Goal: Transaction & Acquisition: Subscribe to service/newsletter

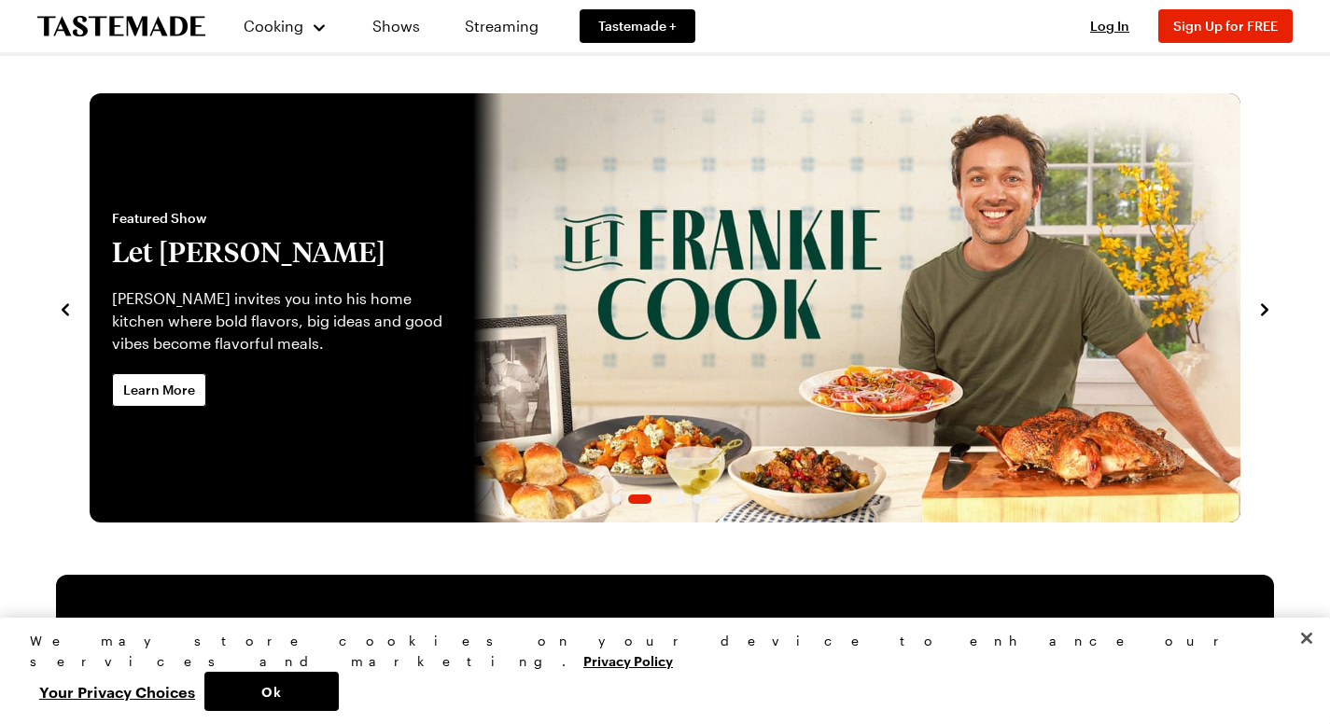
click at [395, 22] on link "Shows" at bounding box center [396, 26] width 85 height 52
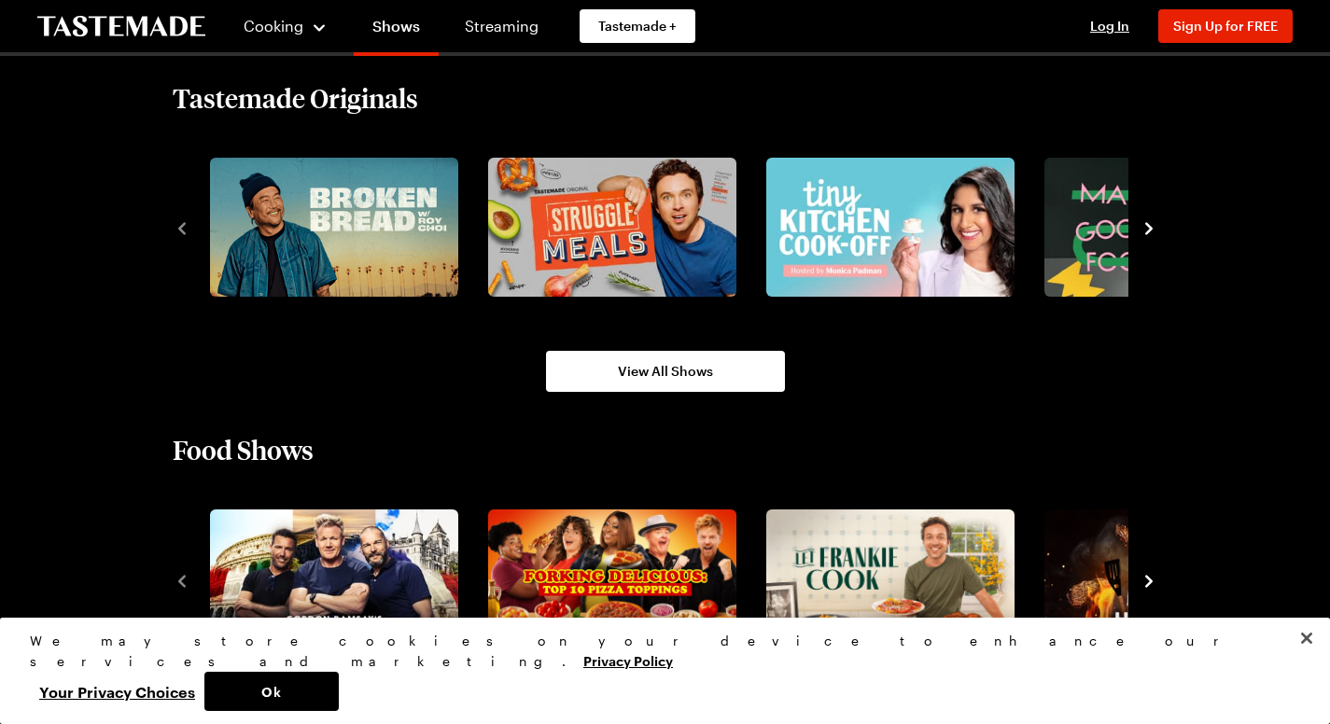
scroll to position [1340, 0]
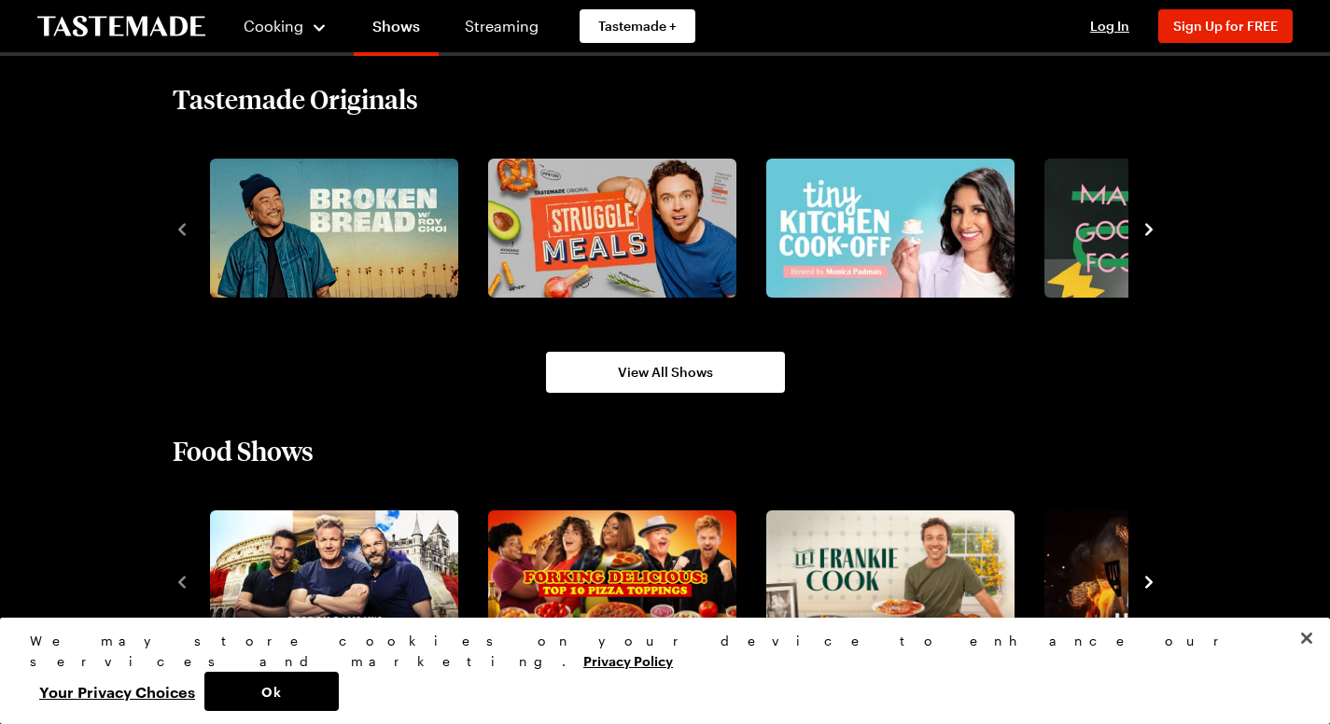
click at [1158, 221] on icon "navigate to next item" at bounding box center [1149, 229] width 19 height 19
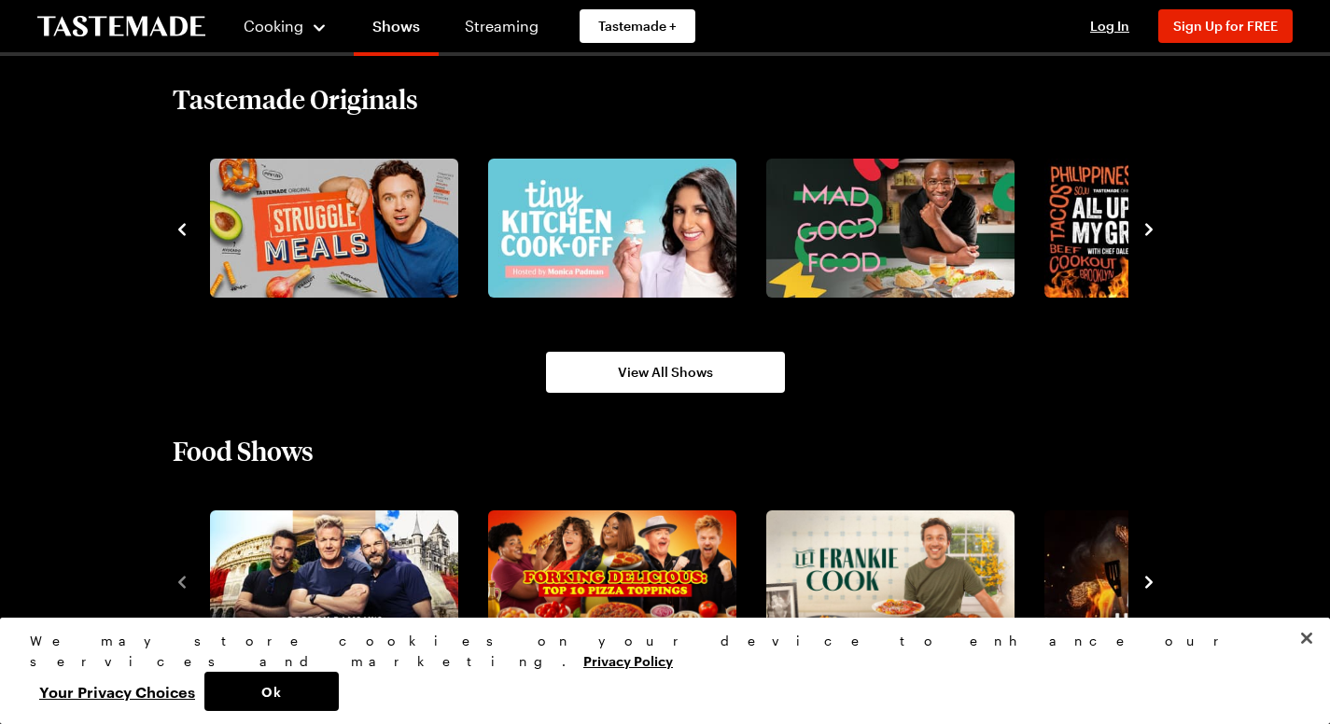
click at [1158, 221] on icon "navigate to next item" at bounding box center [1149, 229] width 19 height 19
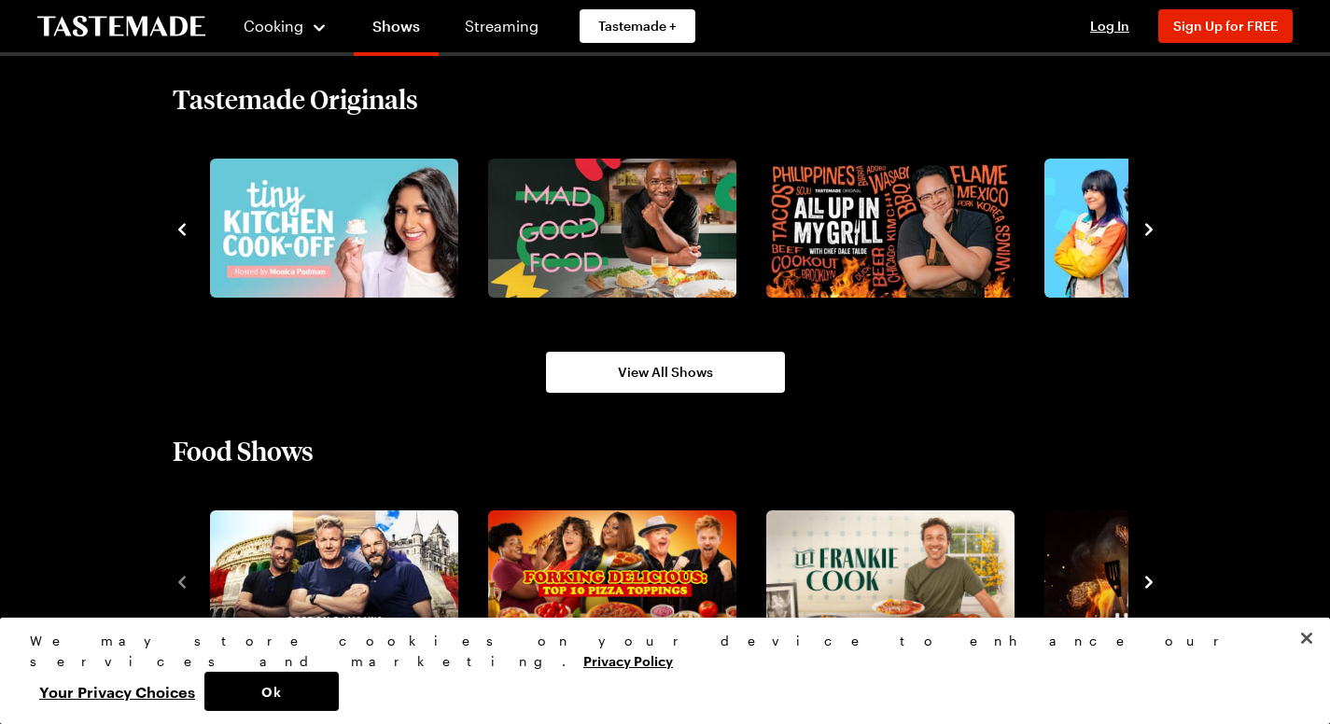
click at [1158, 221] on icon "navigate to next item" at bounding box center [1149, 229] width 19 height 19
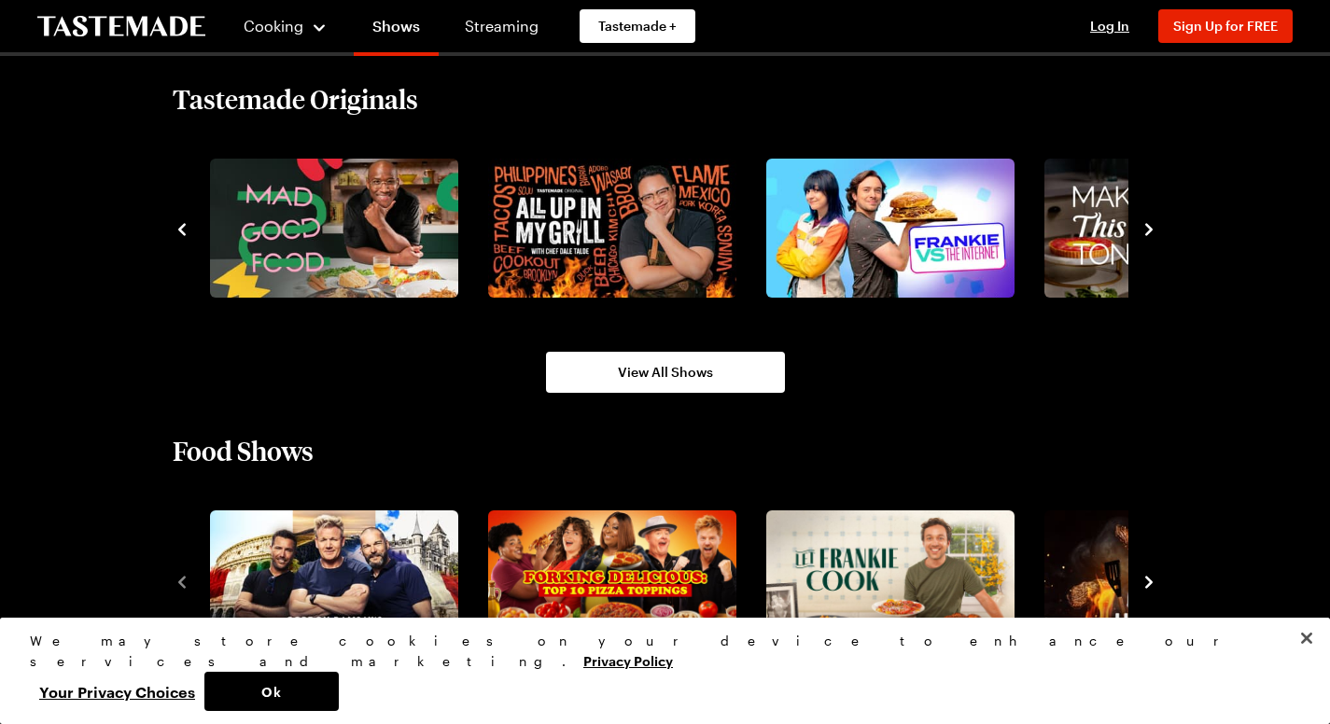
click at [1158, 221] on icon "navigate to next item" at bounding box center [1149, 229] width 19 height 19
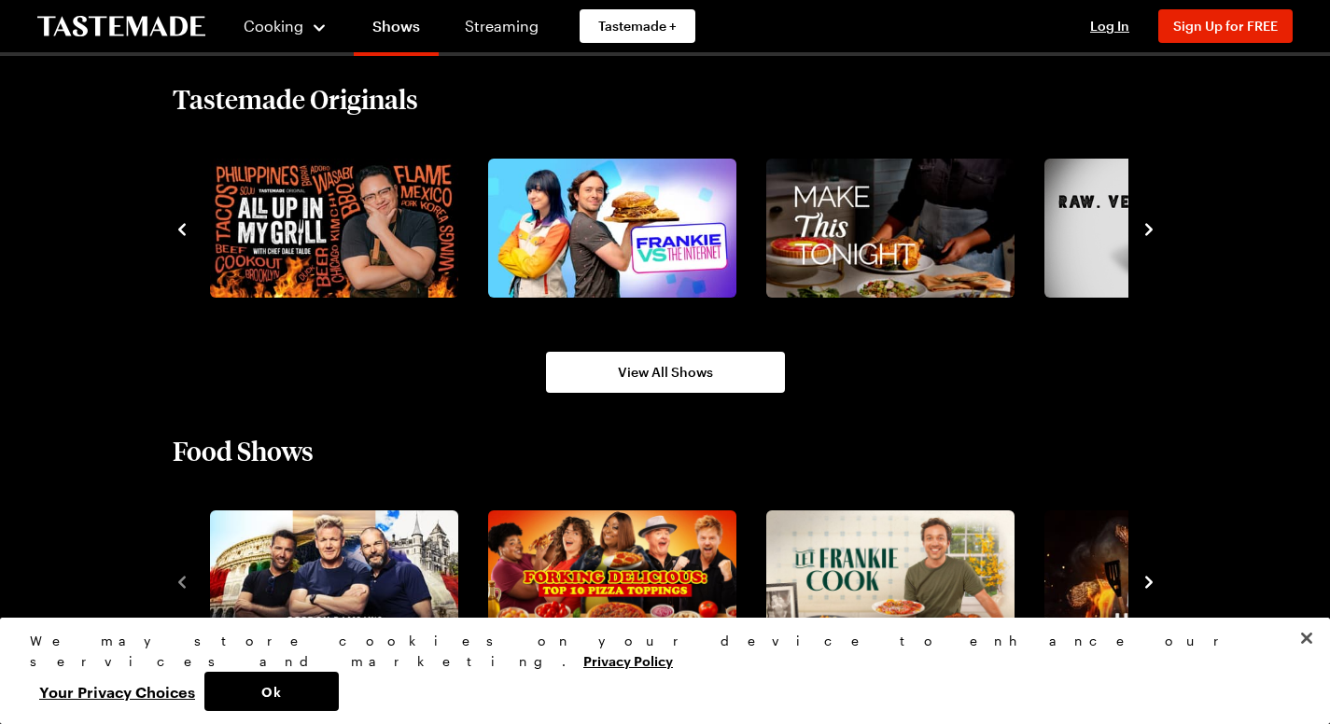
click at [1158, 221] on icon "navigate to next item" at bounding box center [1149, 229] width 19 height 19
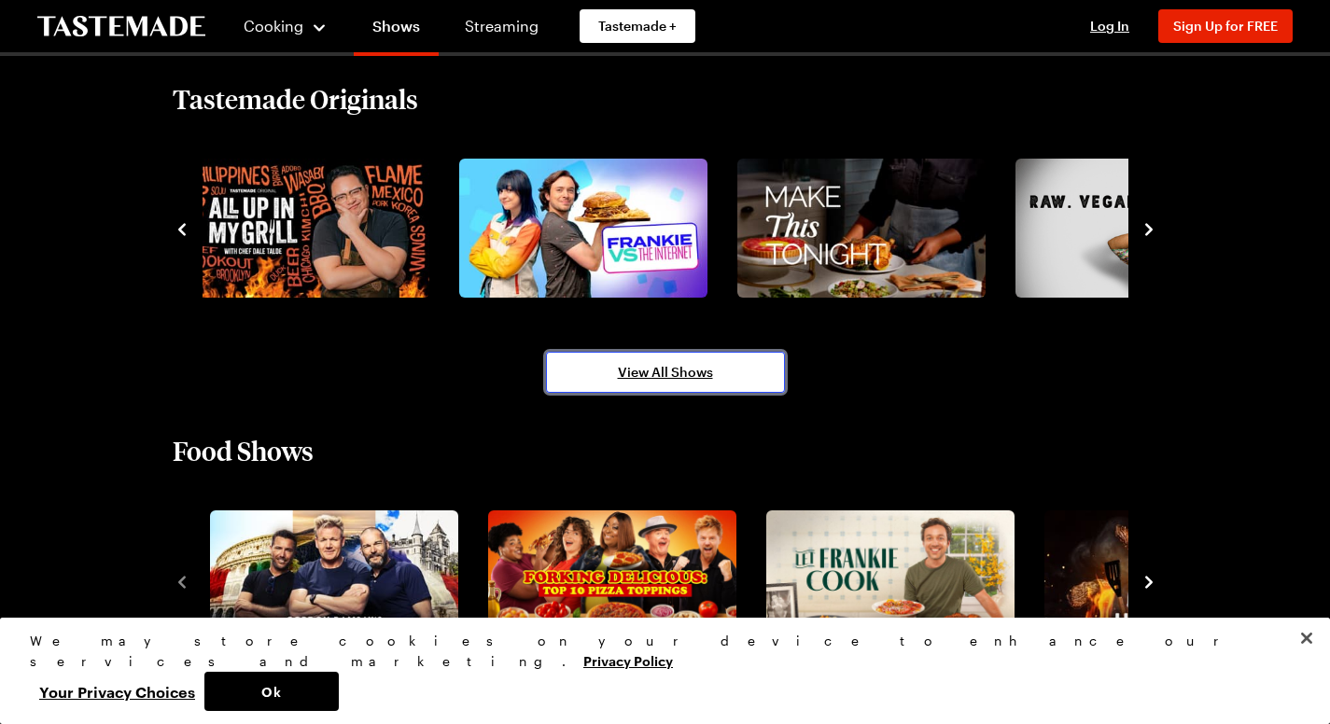
click at [731, 359] on link "View All Shows" at bounding box center [665, 372] width 239 height 41
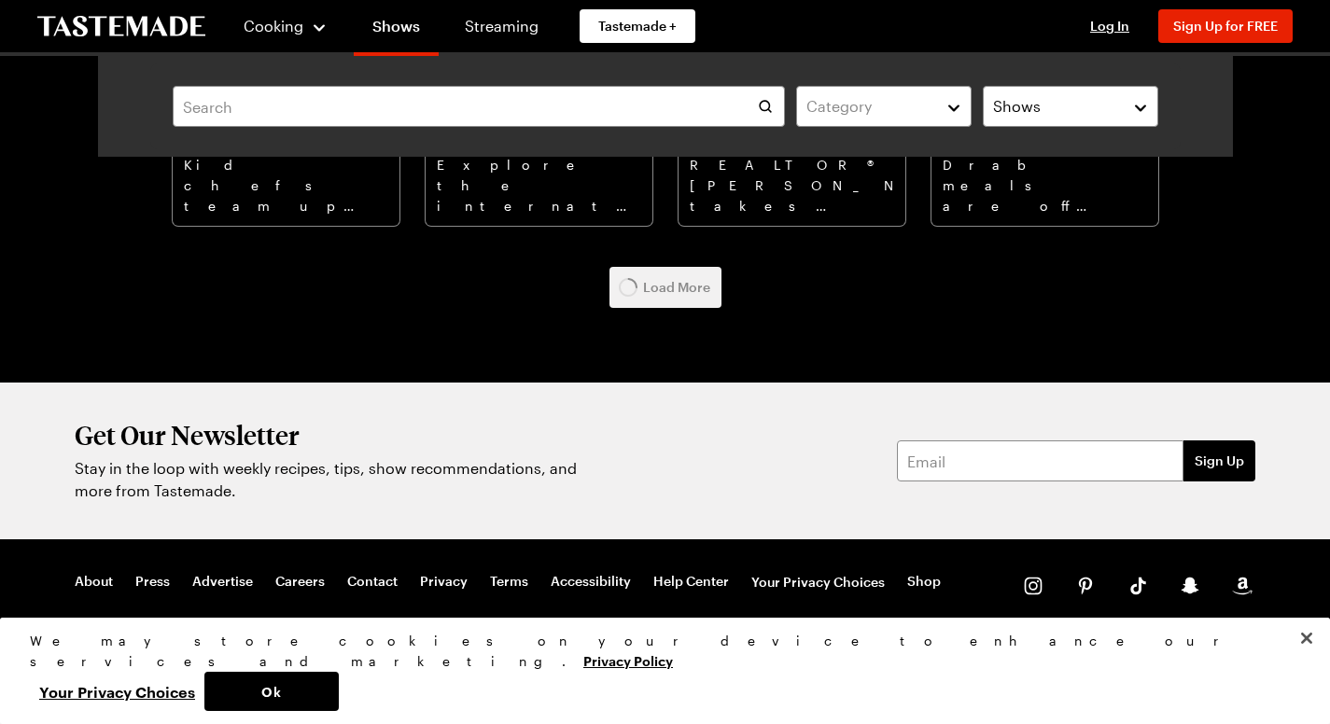
scroll to position [7516, 0]
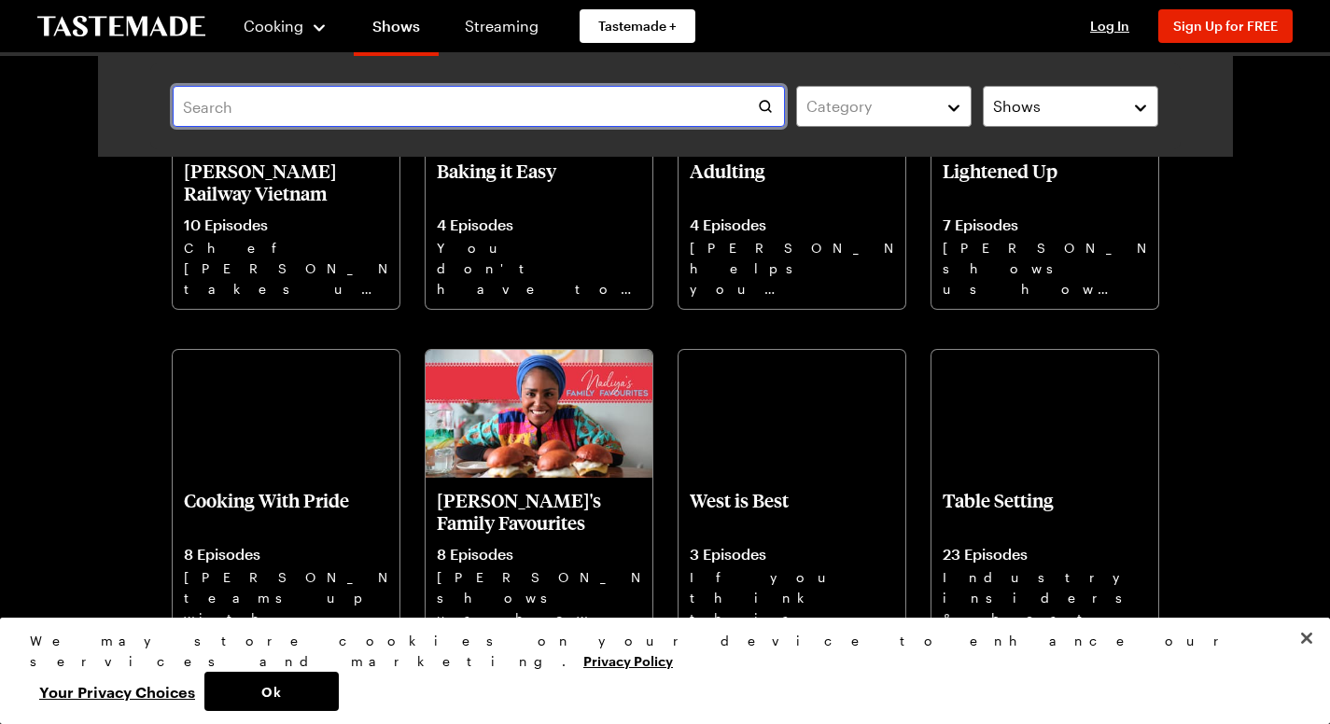
click at [558, 105] on input "text" at bounding box center [479, 106] width 613 height 41
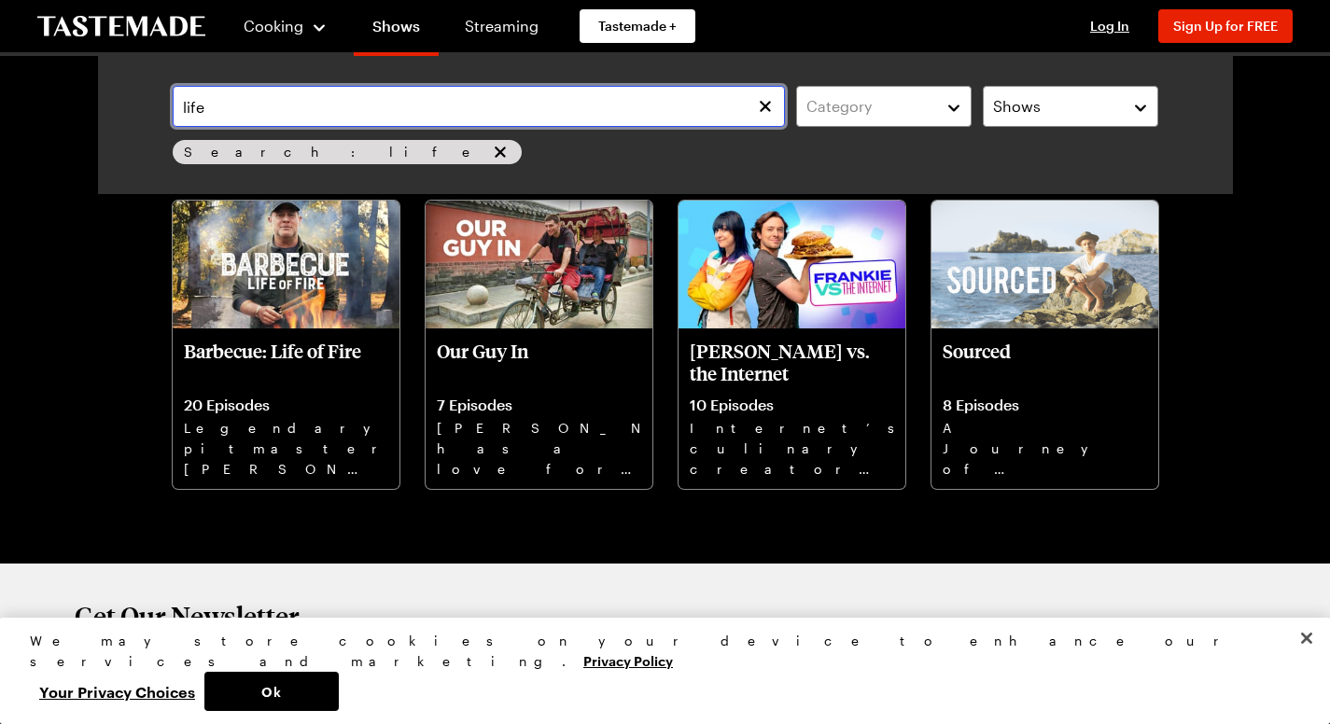
scroll to position [109, 0]
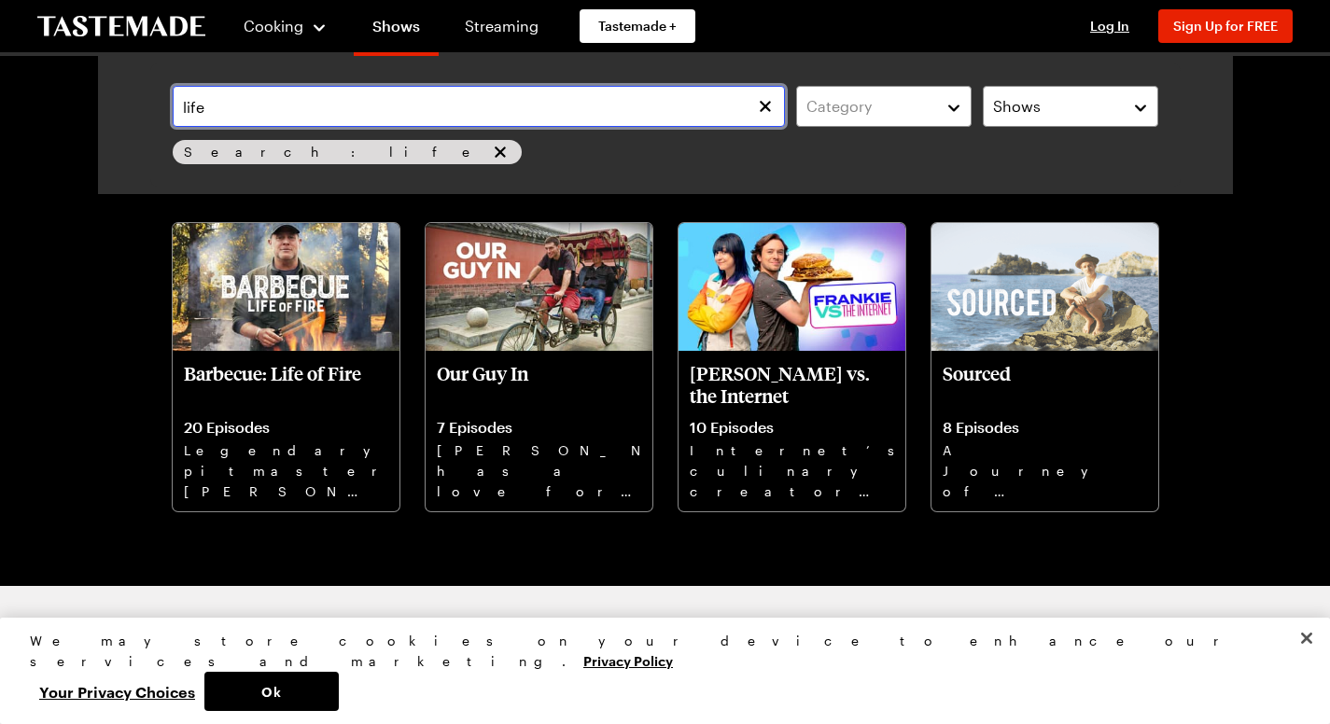
type input "life"
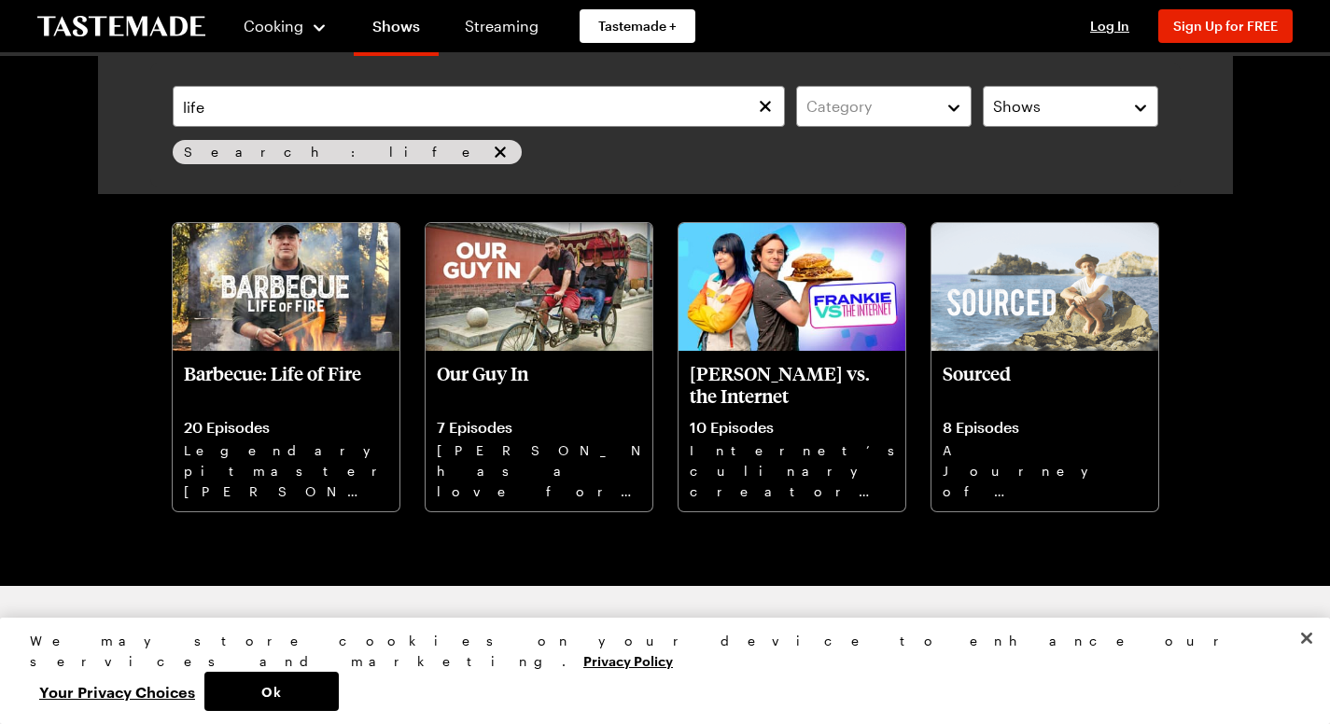
click at [215, 315] on img at bounding box center [286, 287] width 227 height 128
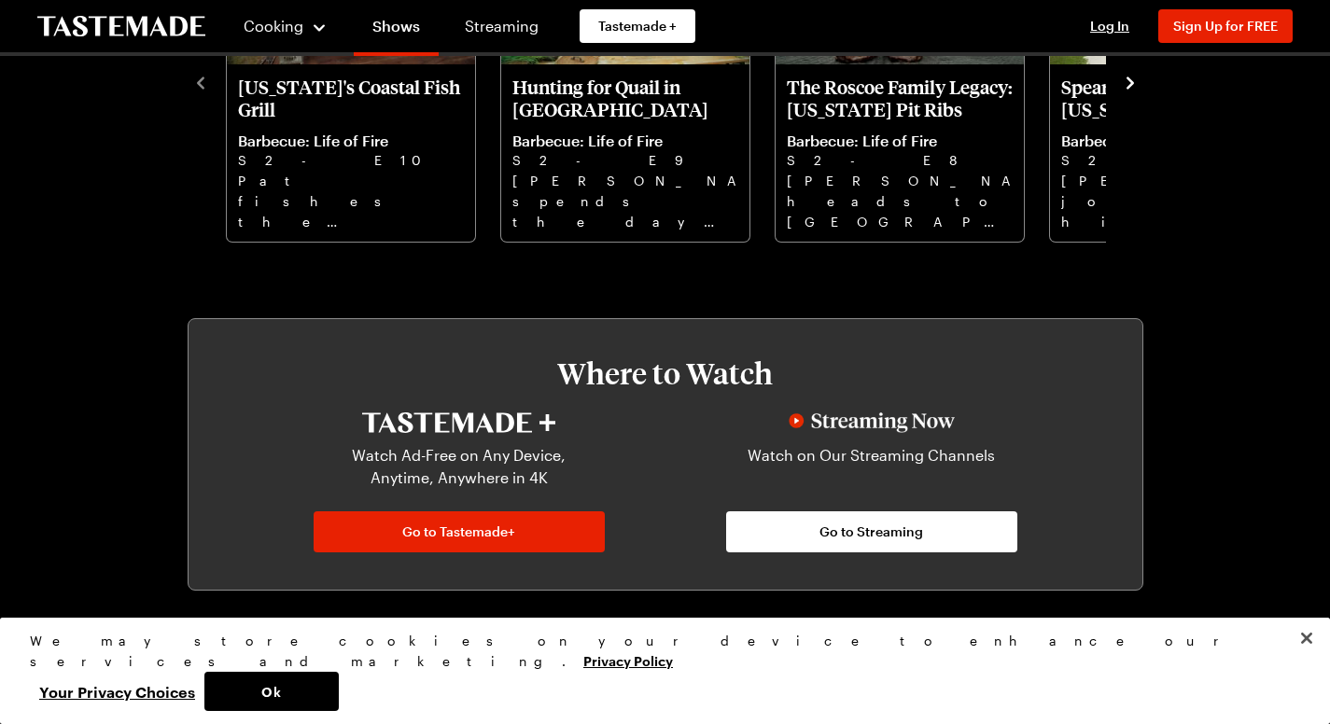
scroll to position [736, 0]
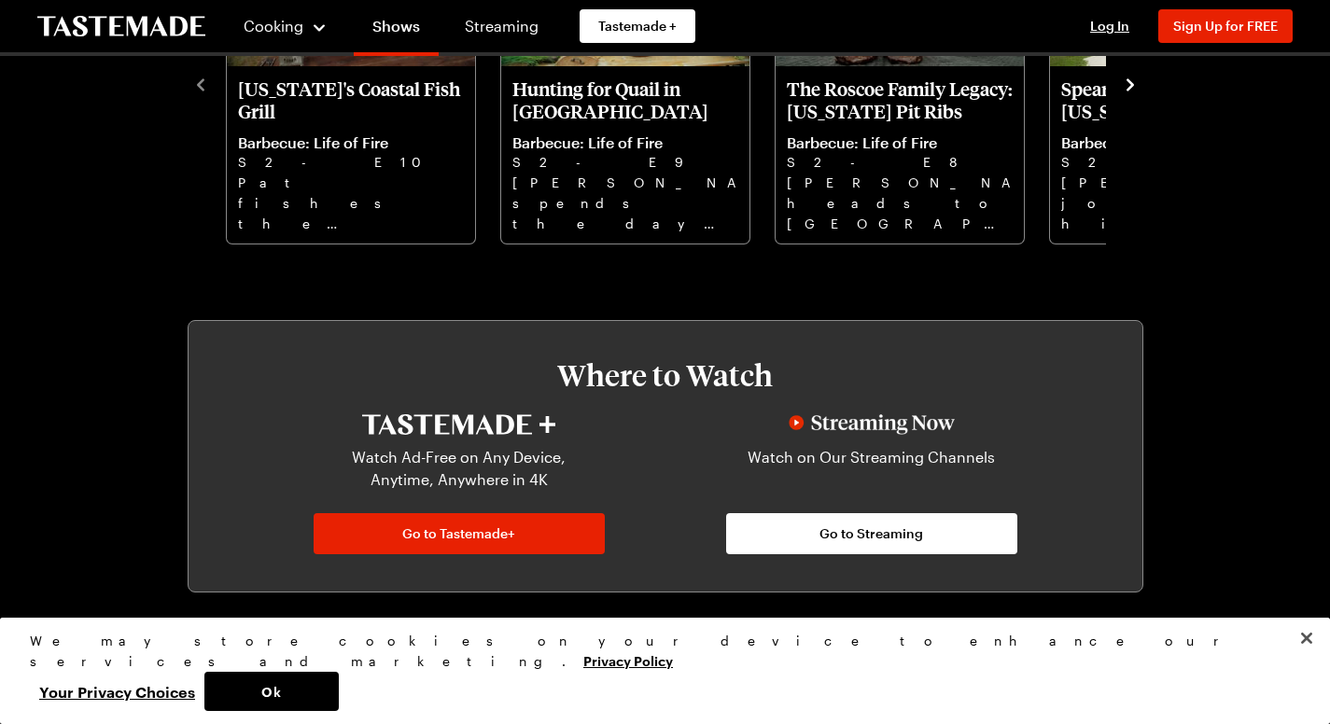
click at [1140, 94] on icon "navigate to next item" at bounding box center [1130, 85] width 19 height 19
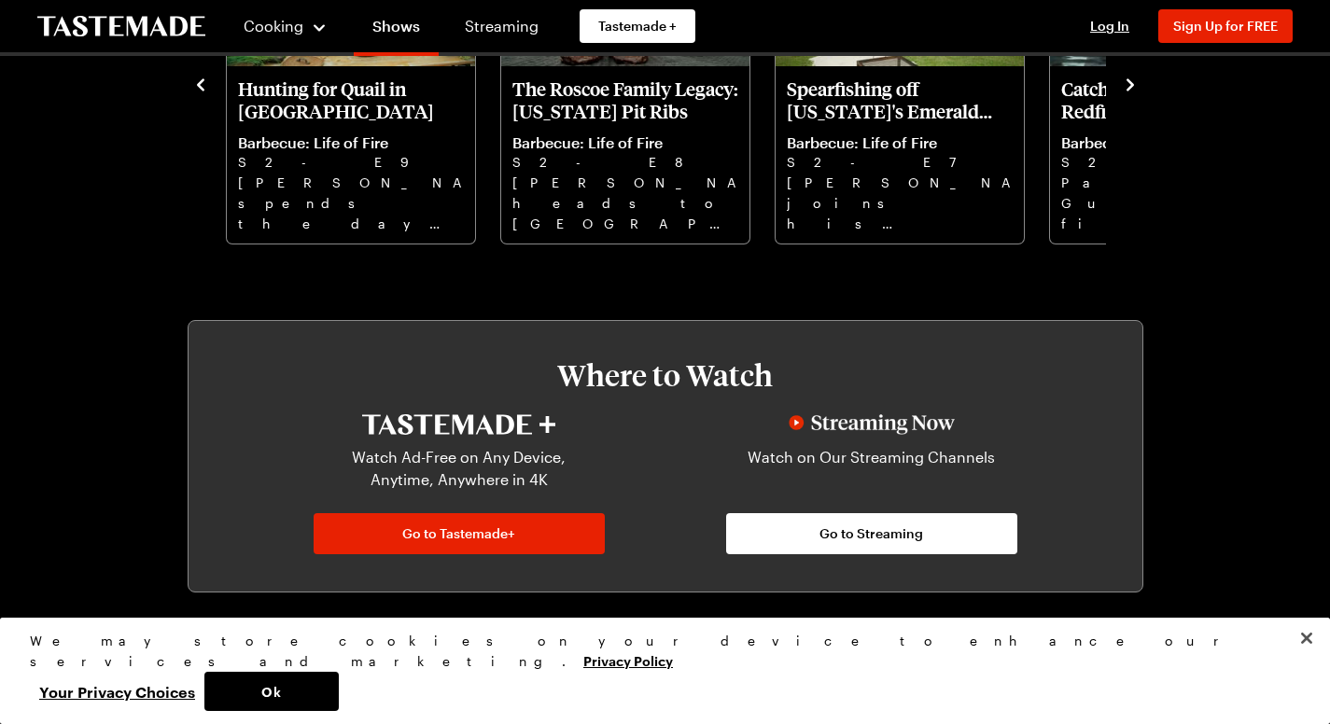
click at [1140, 94] on icon "navigate to next item" at bounding box center [1130, 85] width 19 height 19
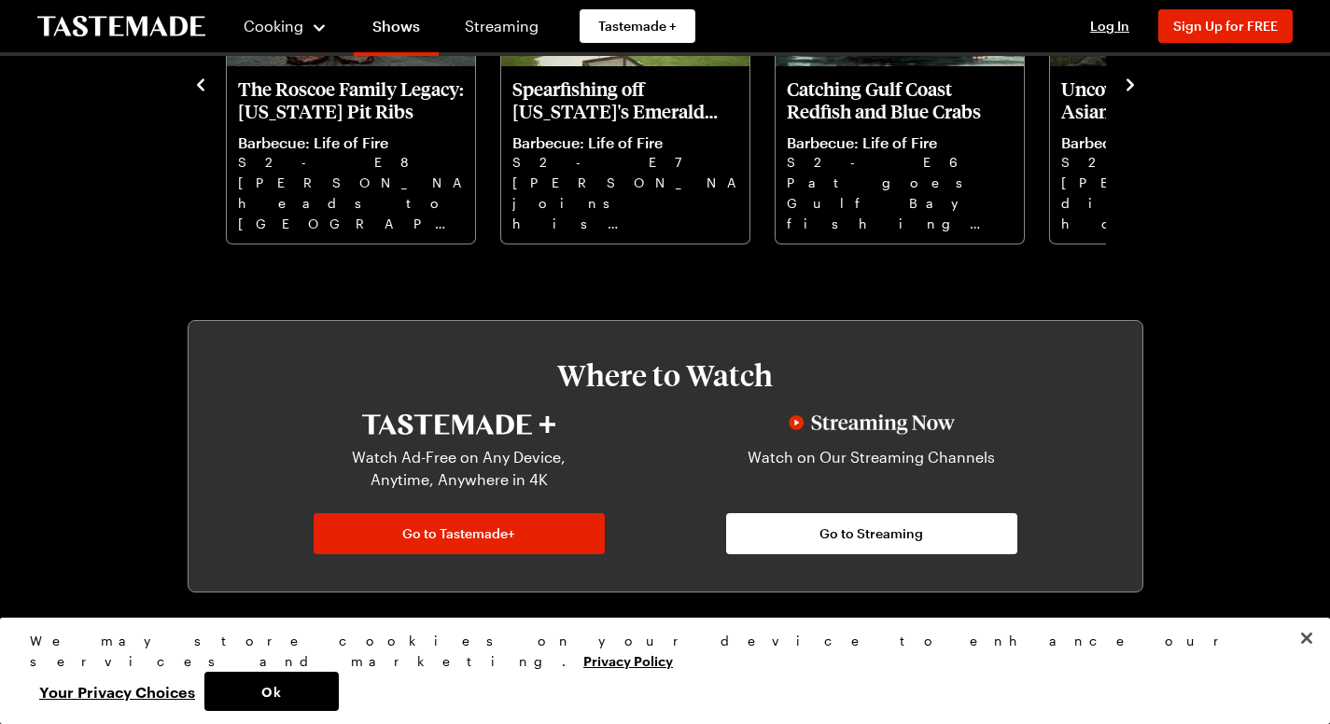
click at [1140, 94] on icon "navigate to next item" at bounding box center [1130, 85] width 19 height 19
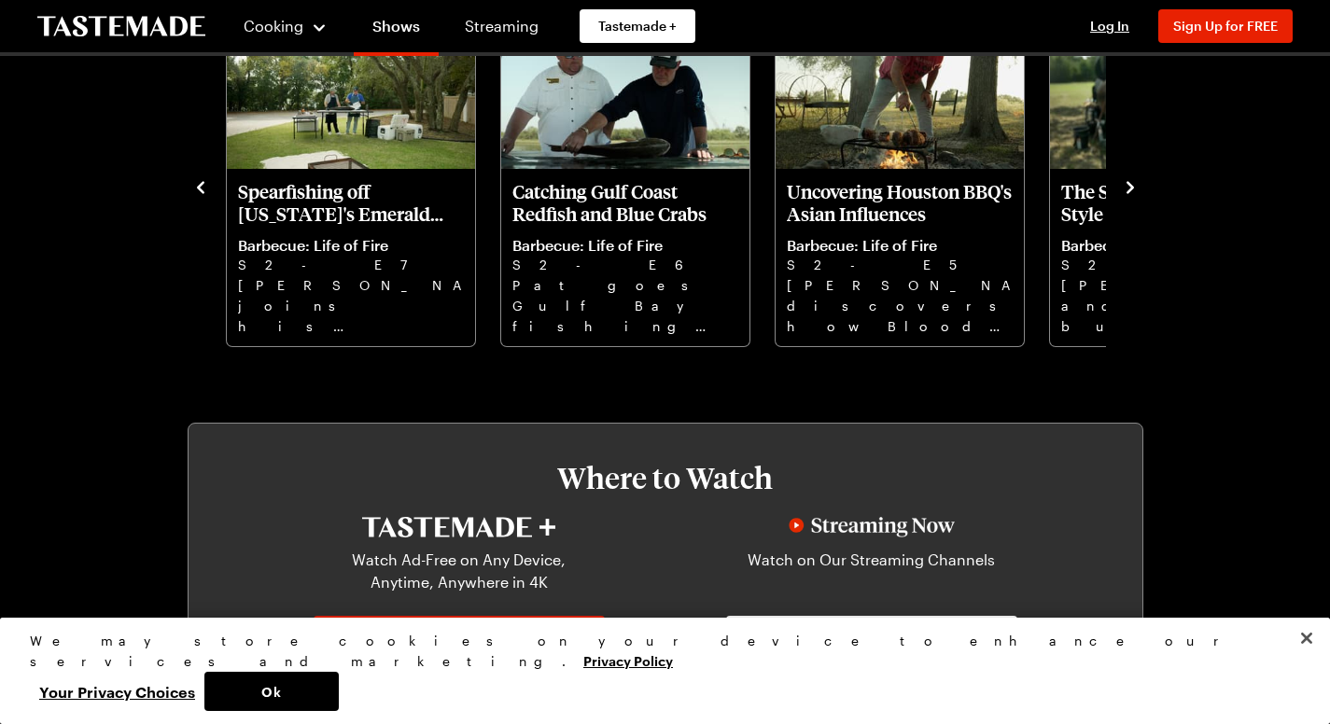
scroll to position [631, 0]
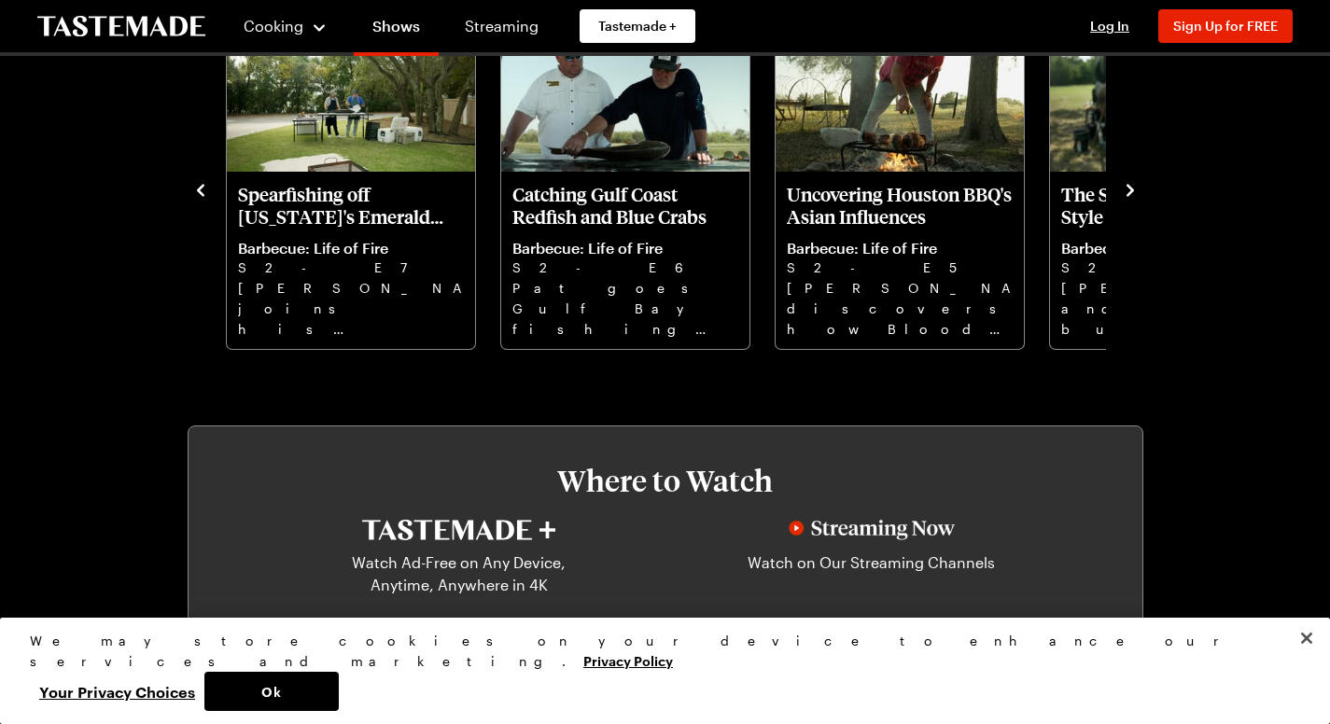
click at [1140, 200] on icon "navigate to next item" at bounding box center [1130, 190] width 19 height 19
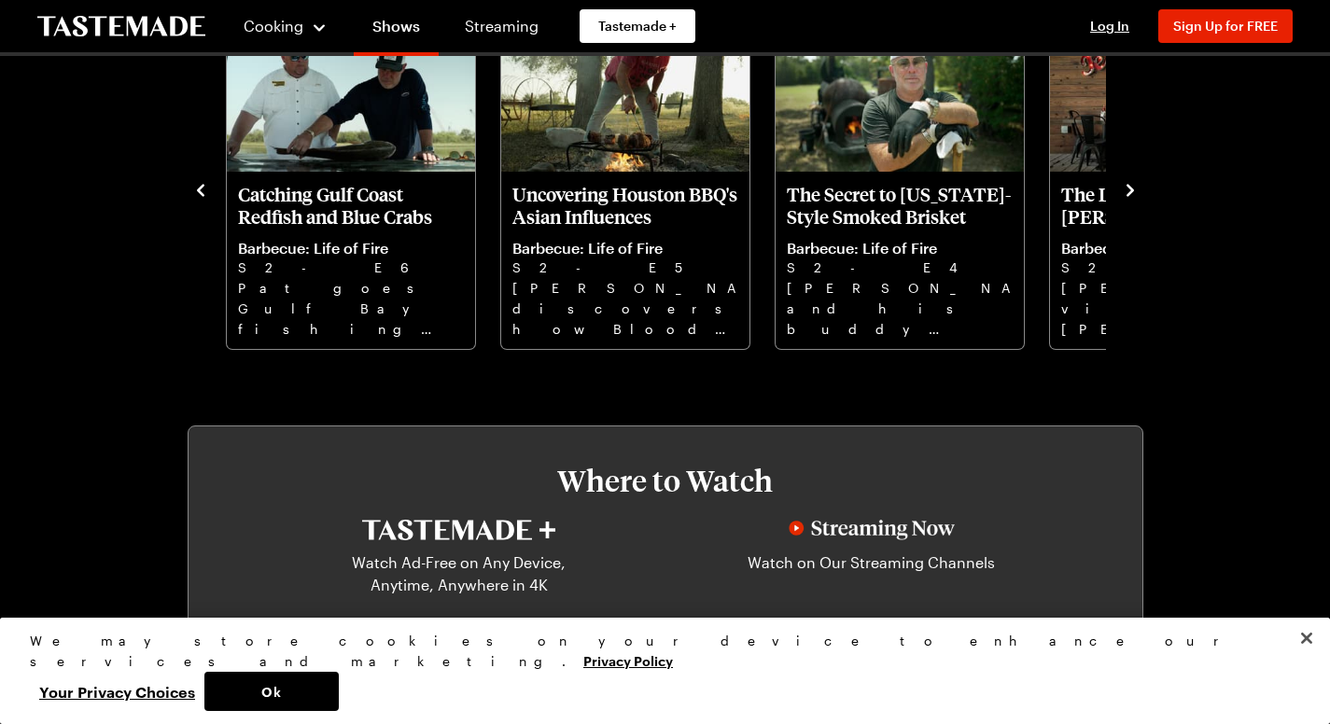
click at [1140, 200] on icon "navigate to next item" at bounding box center [1130, 190] width 19 height 19
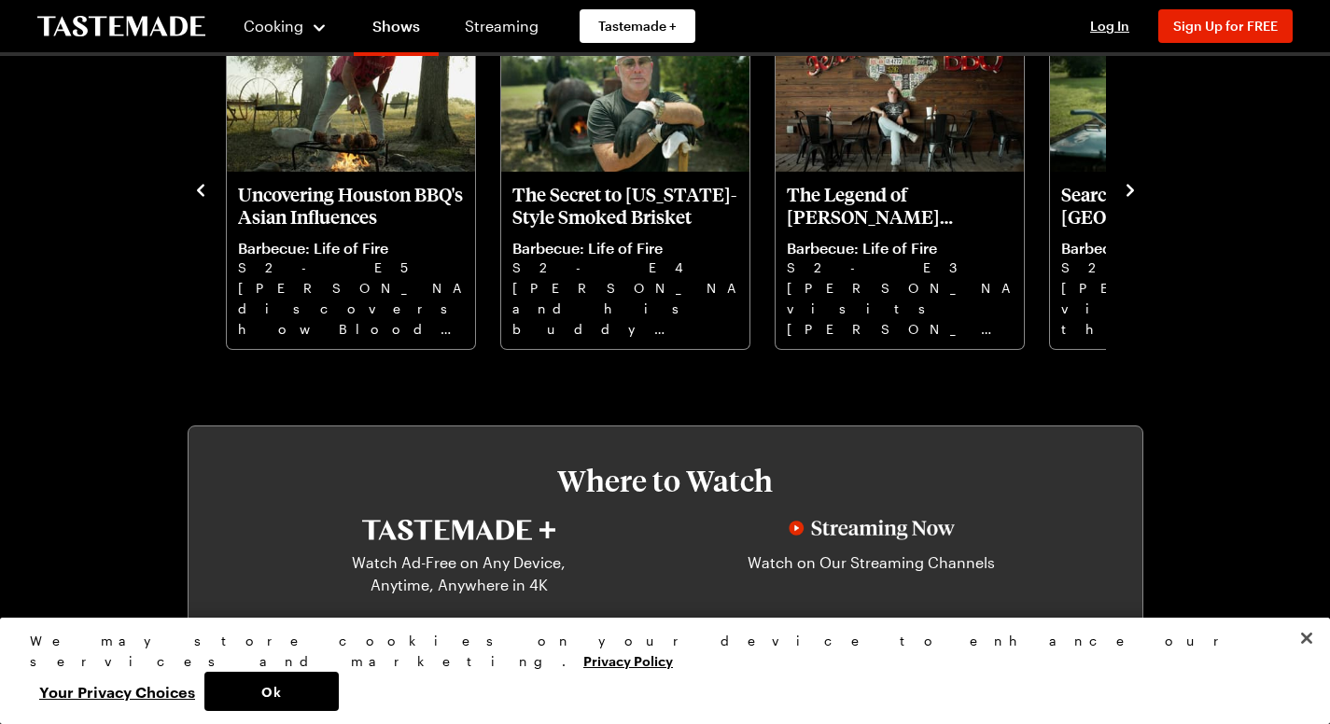
click at [1140, 200] on icon "navigate to next item" at bounding box center [1130, 190] width 19 height 19
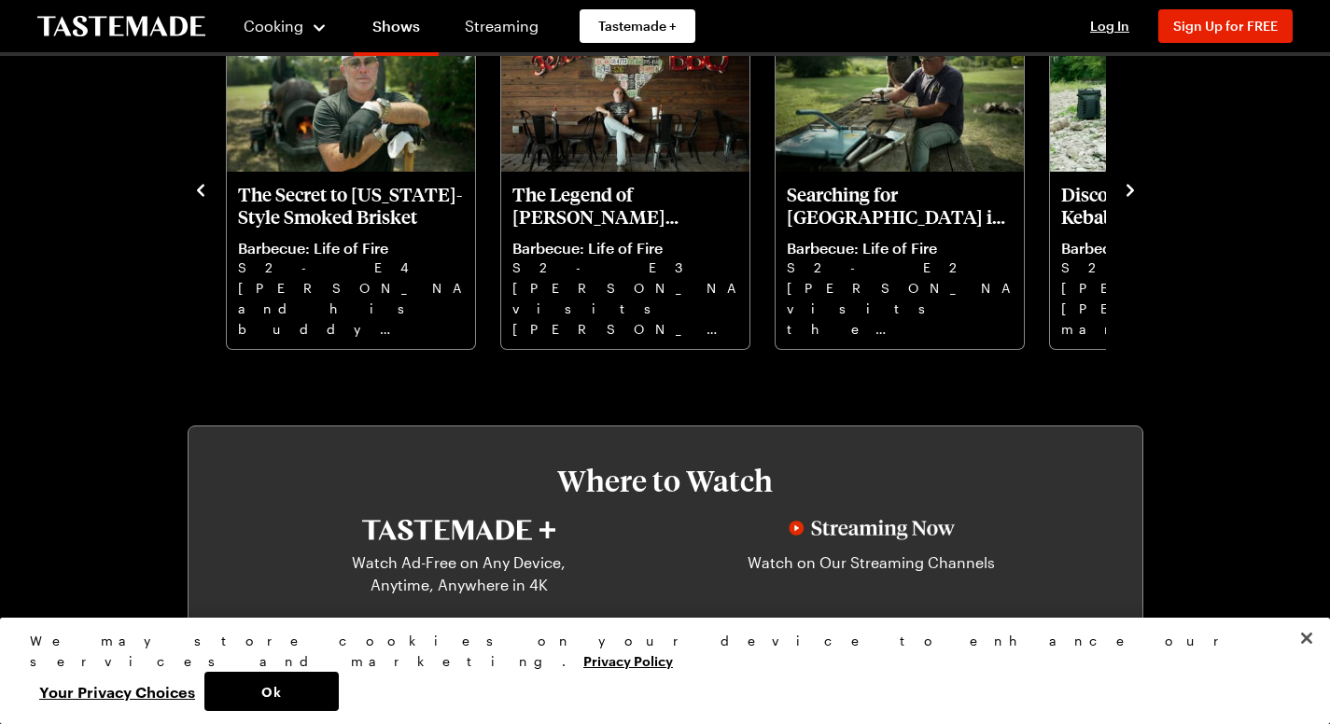
click at [1140, 200] on icon "navigate to next item" at bounding box center [1130, 190] width 19 height 19
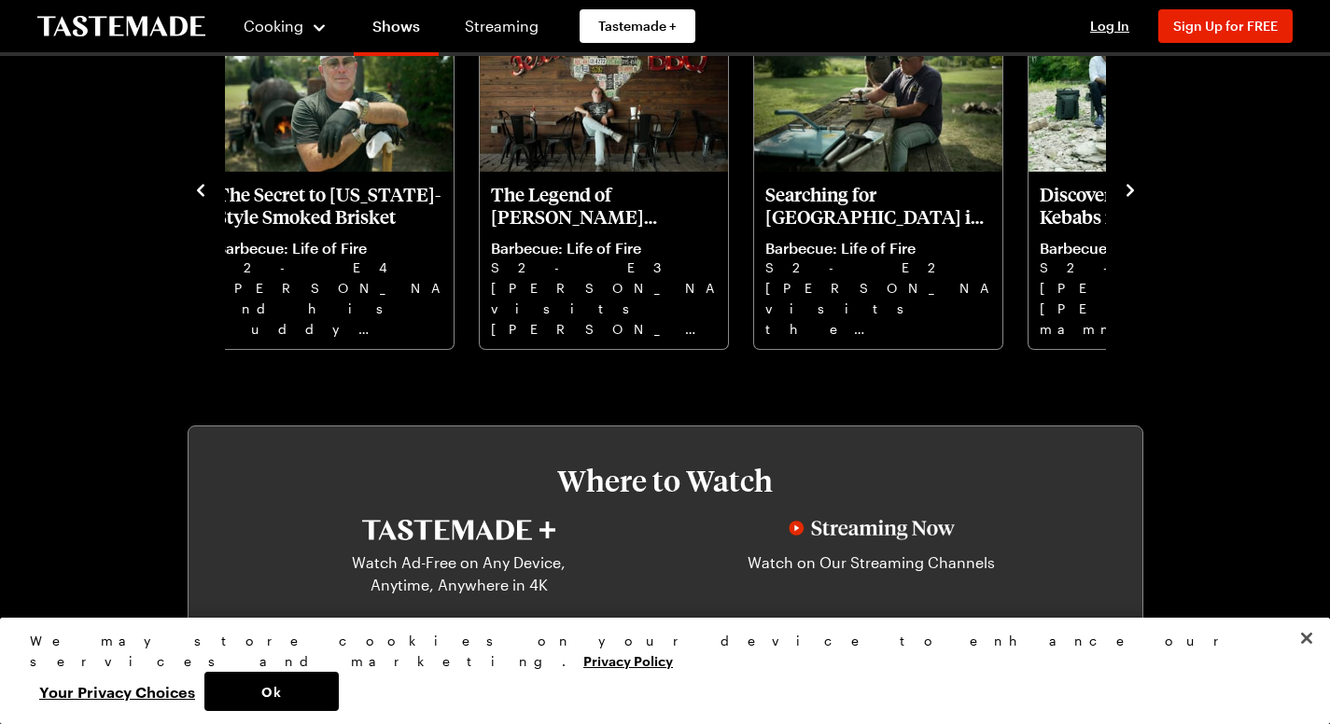
click at [1140, 200] on icon "navigate to next item" at bounding box center [1130, 190] width 19 height 19
click at [191, 200] on icon "navigate to previous item" at bounding box center [200, 190] width 19 height 19
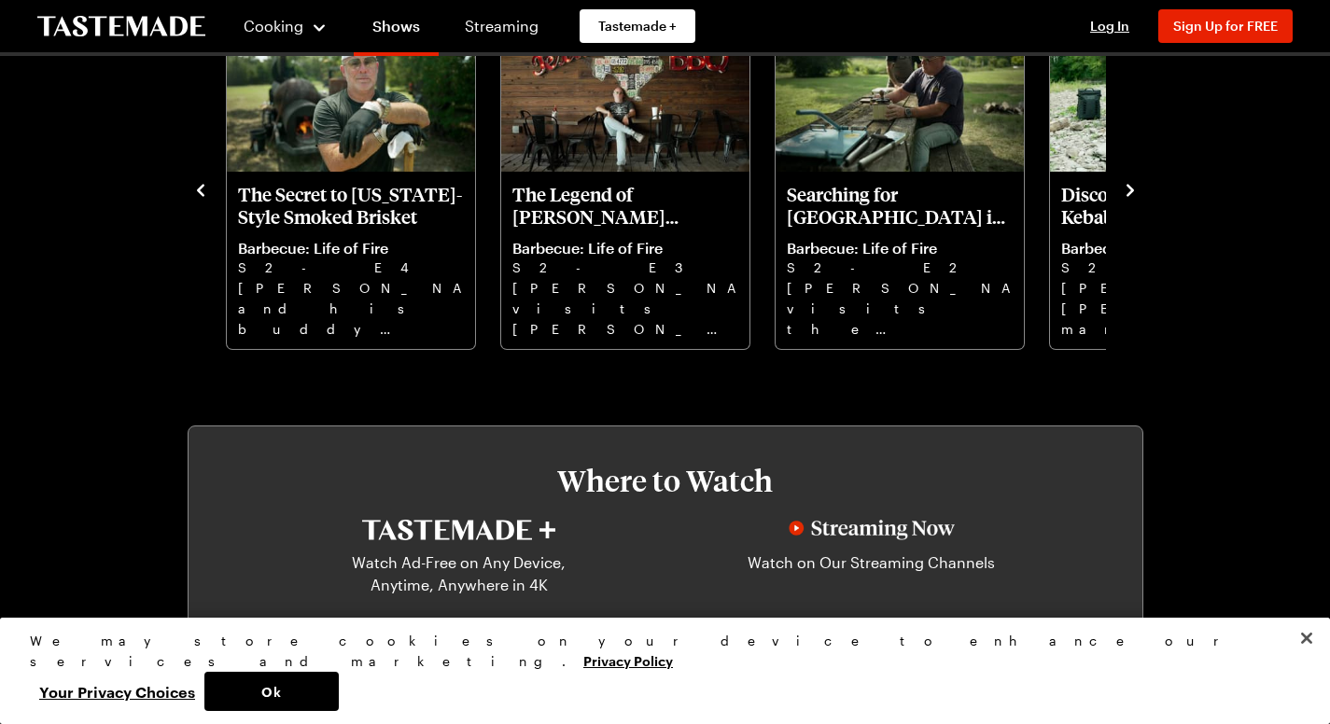
click at [191, 200] on icon "navigate to previous item" at bounding box center [200, 190] width 19 height 19
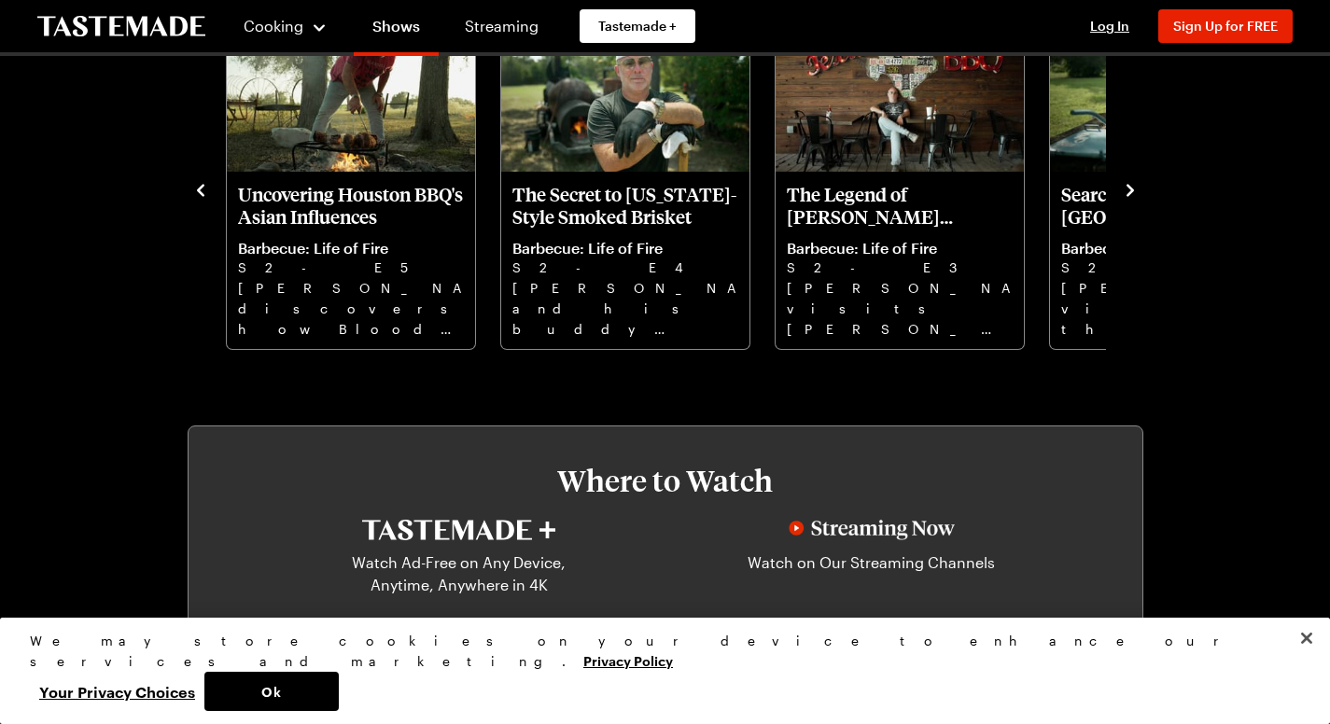
click at [191, 200] on icon "navigate to previous item" at bounding box center [200, 190] width 19 height 19
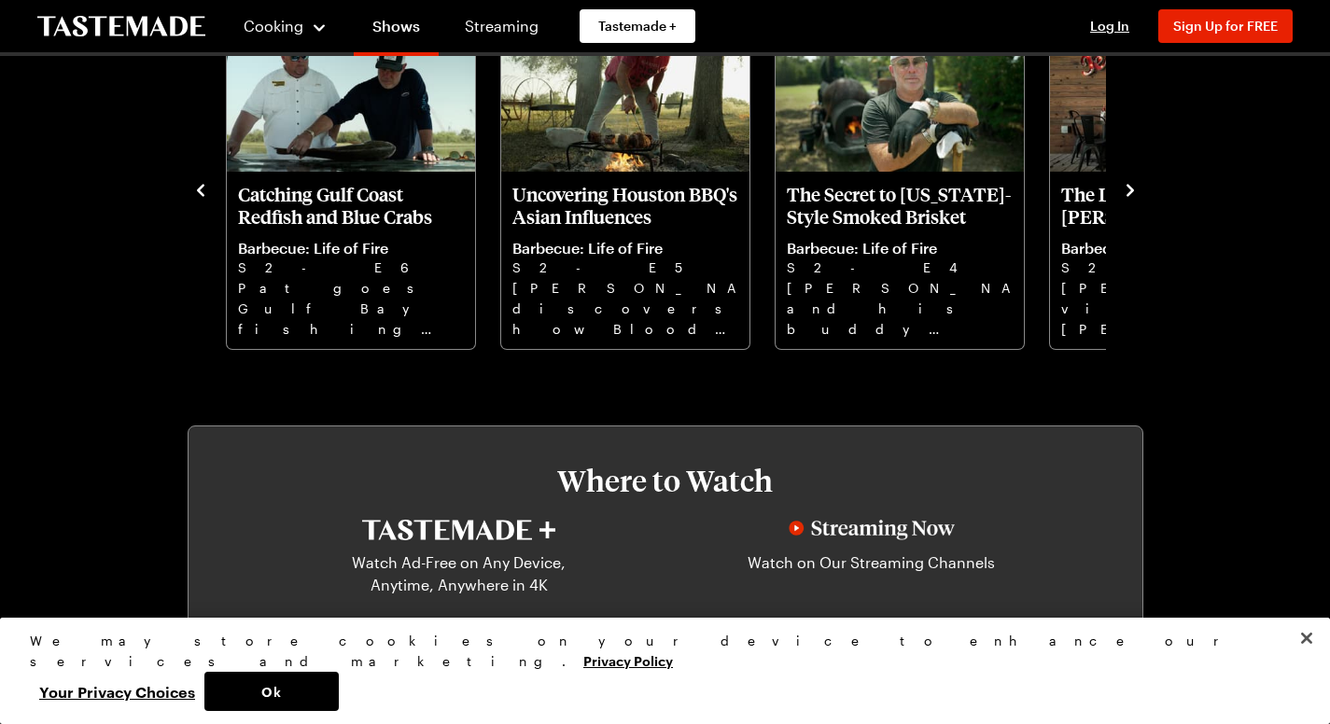
click at [191, 200] on icon "navigate to previous item" at bounding box center [200, 190] width 19 height 19
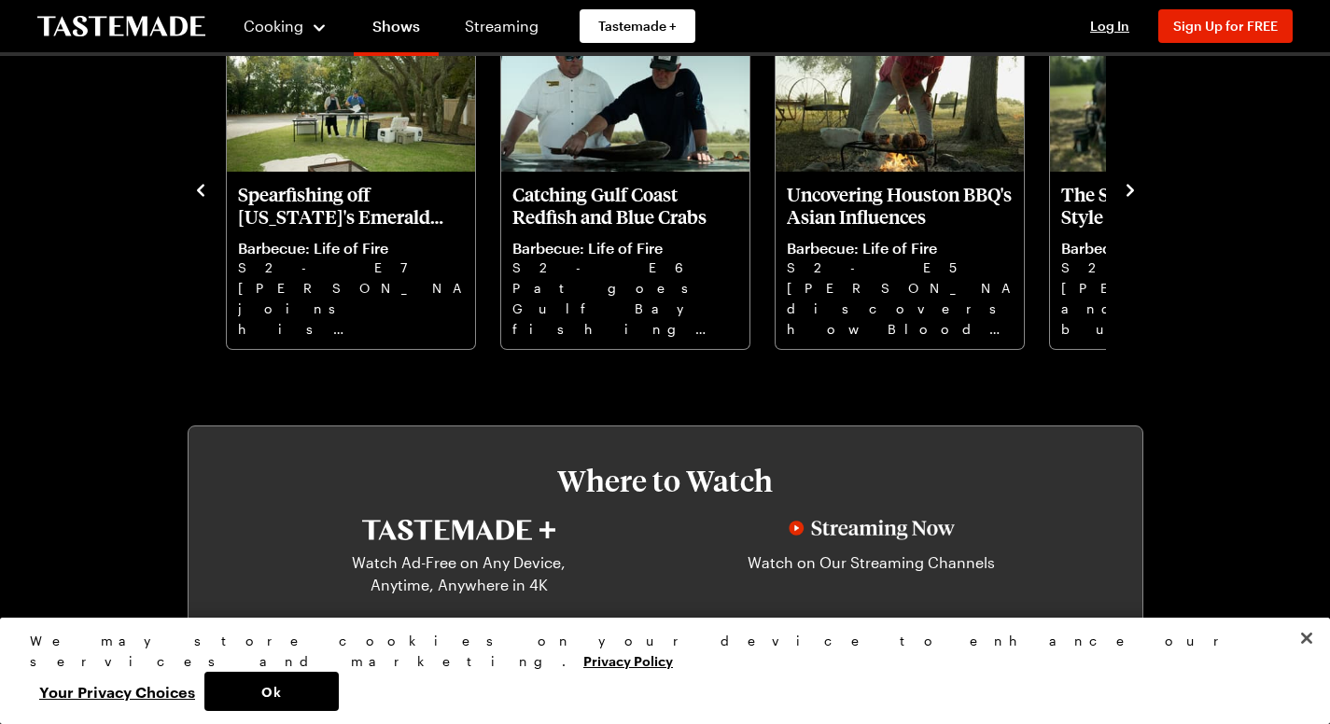
click at [191, 200] on icon "navigate to previous item" at bounding box center [200, 190] width 19 height 19
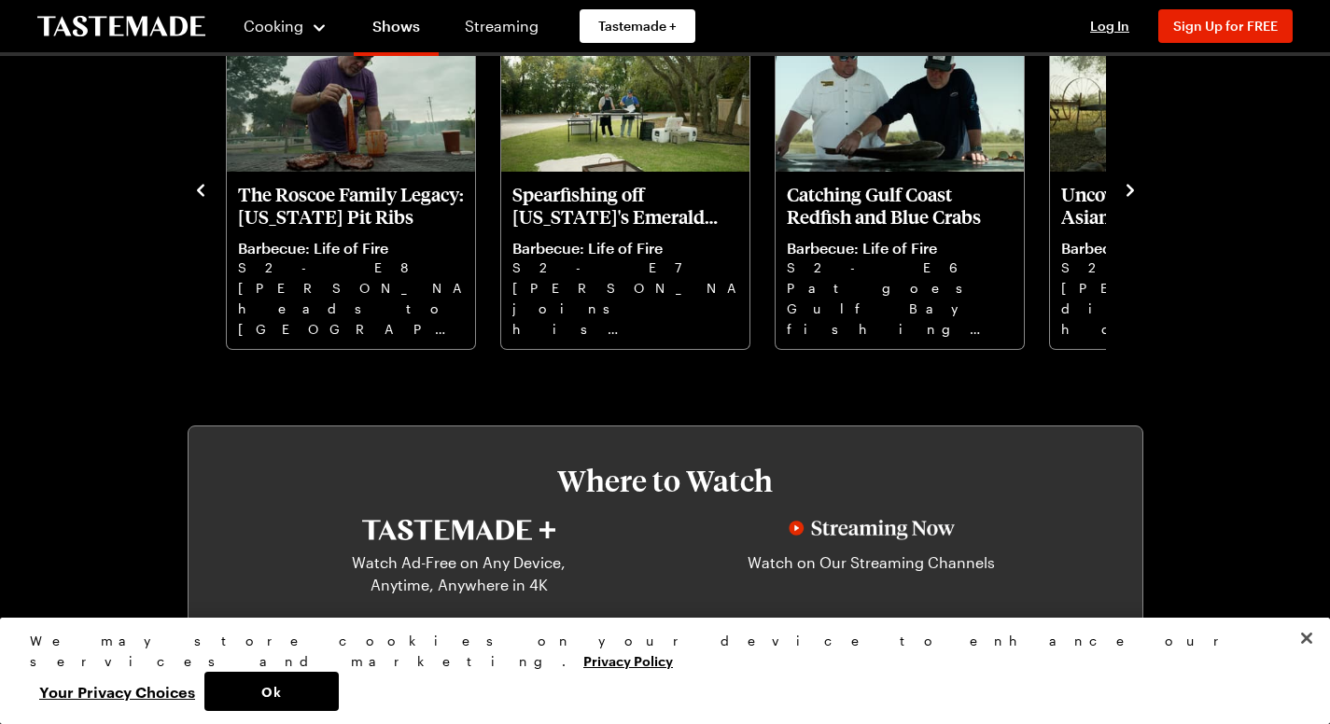
click at [191, 200] on icon "navigate to previous item" at bounding box center [200, 190] width 19 height 19
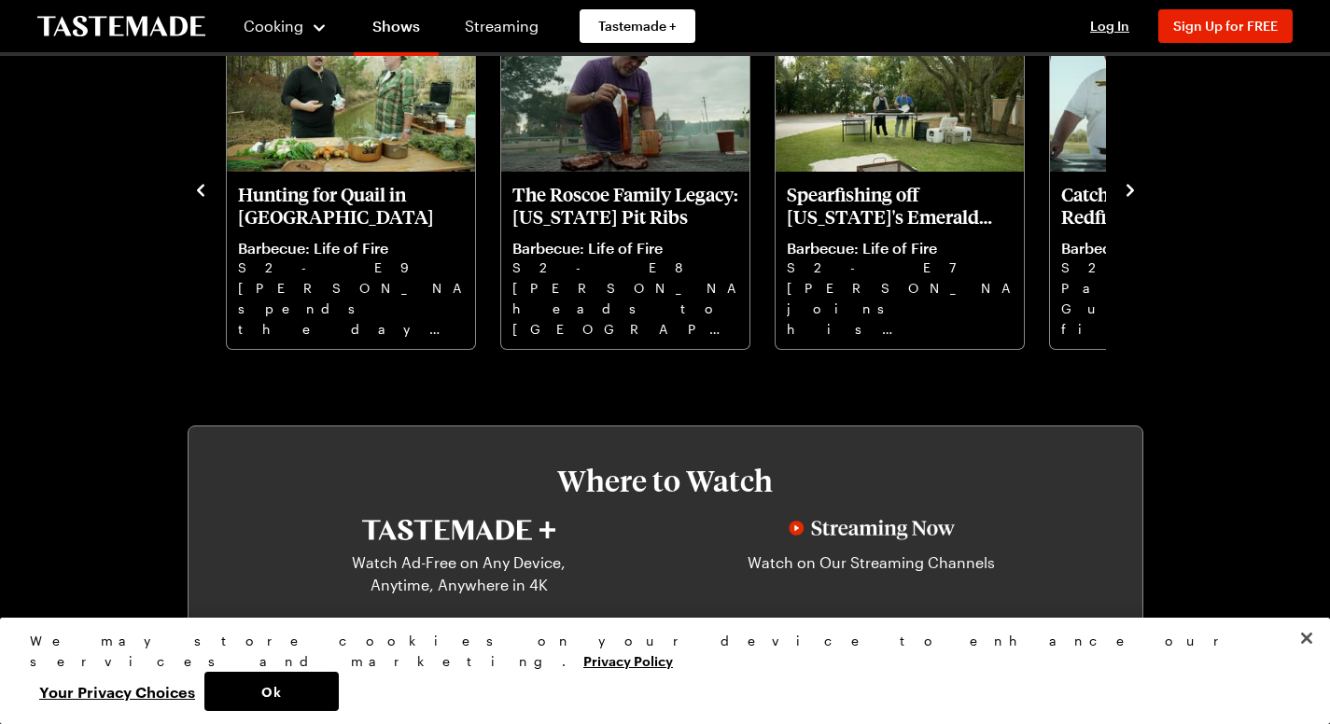
click at [1140, 200] on icon "navigate to next item" at bounding box center [1130, 190] width 19 height 19
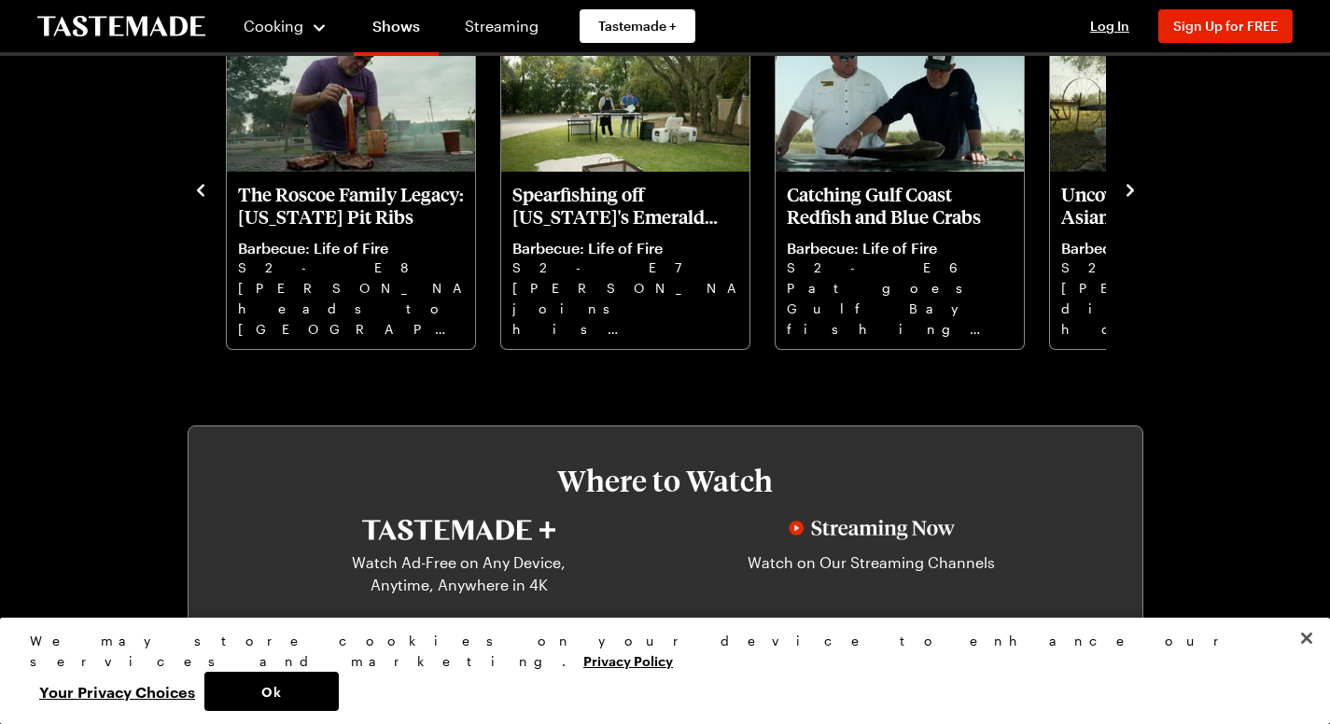
click at [1061, 228] on p "Uncovering Houston BBQ's Asian Influences" at bounding box center [1174, 205] width 226 height 45
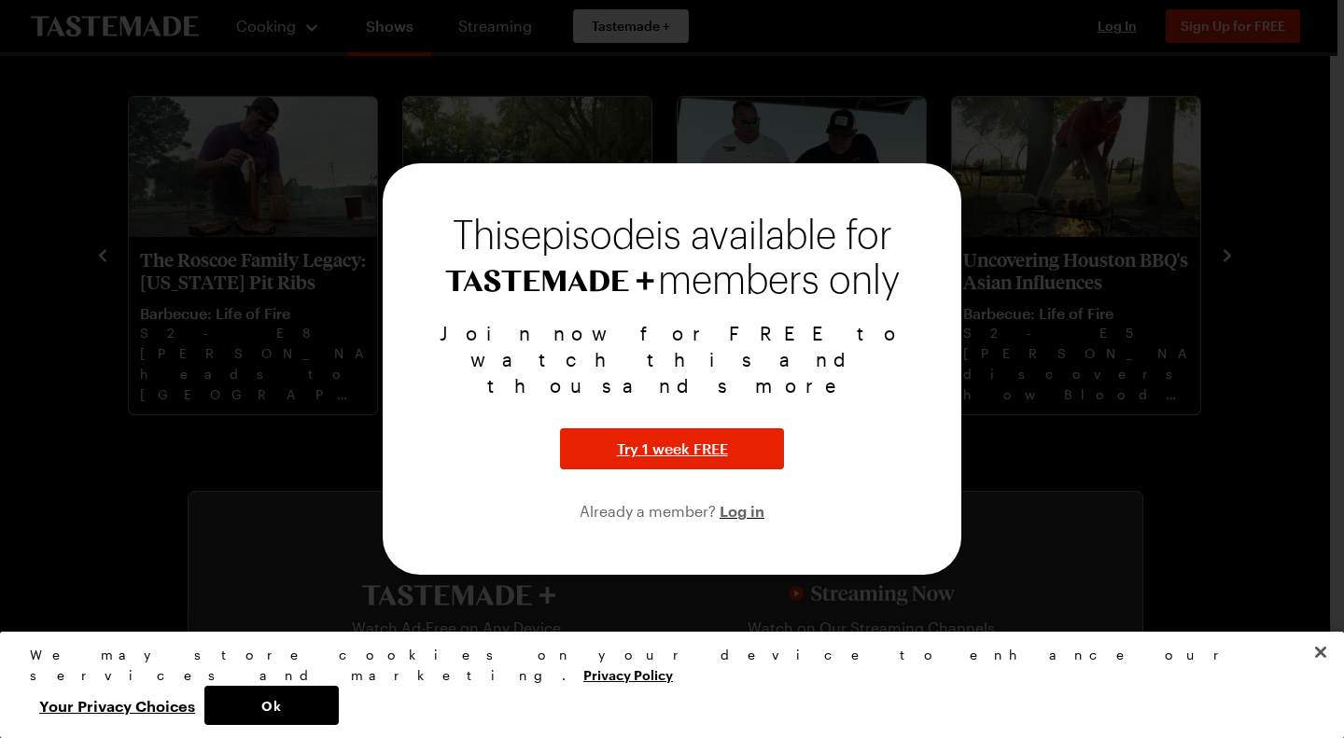
click at [998, 402] on div at bounding box center [672, 369] width 1344 height 738
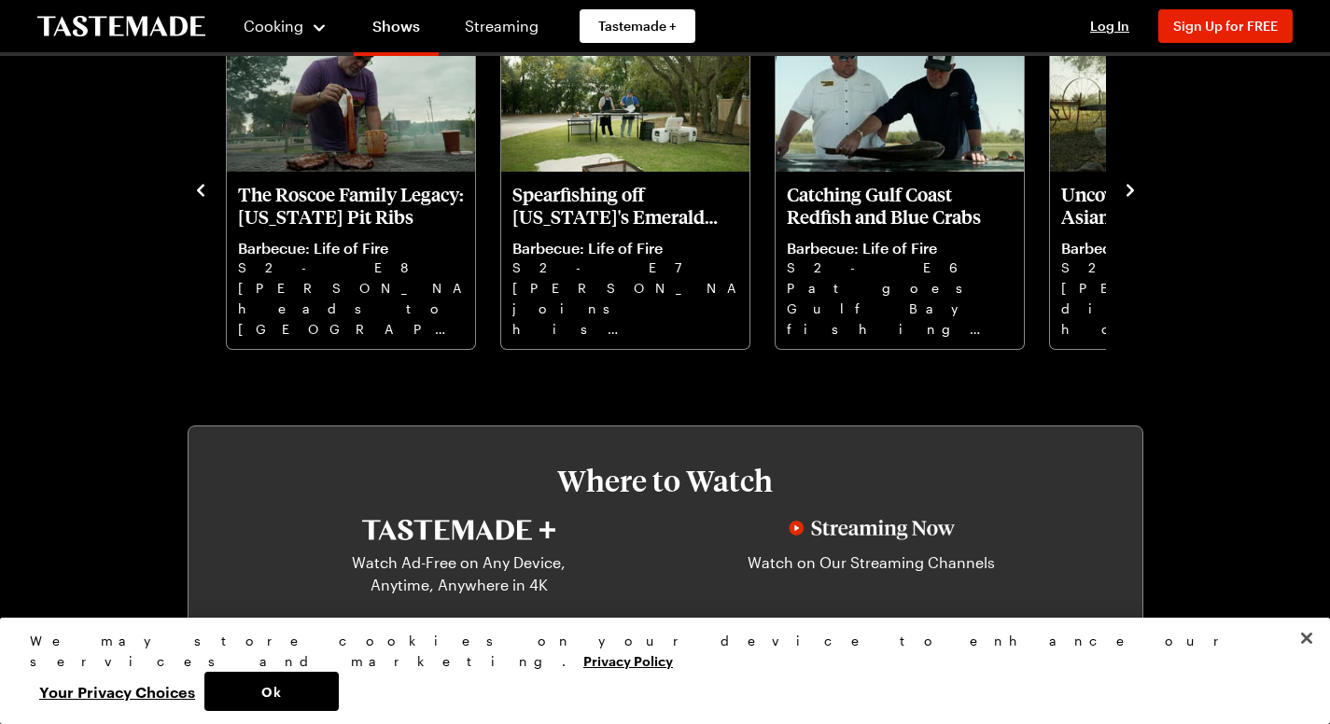
click at [1061, 258] on p "Barbecue: Life of Fire" at bounding box center [1174, 248] width 226 height 19
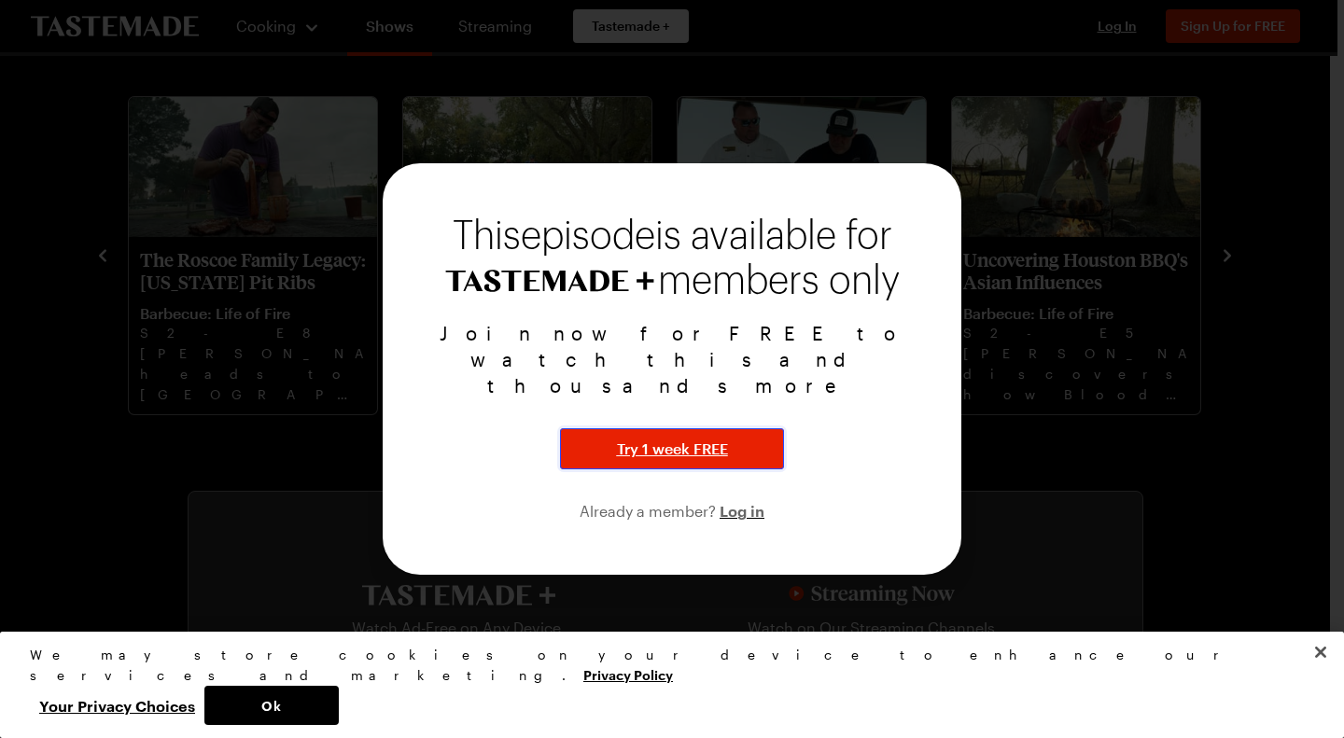
click at [646, 436] on button "Try 1 week FREE" at bounding box center [672, 448] width 224 height 41
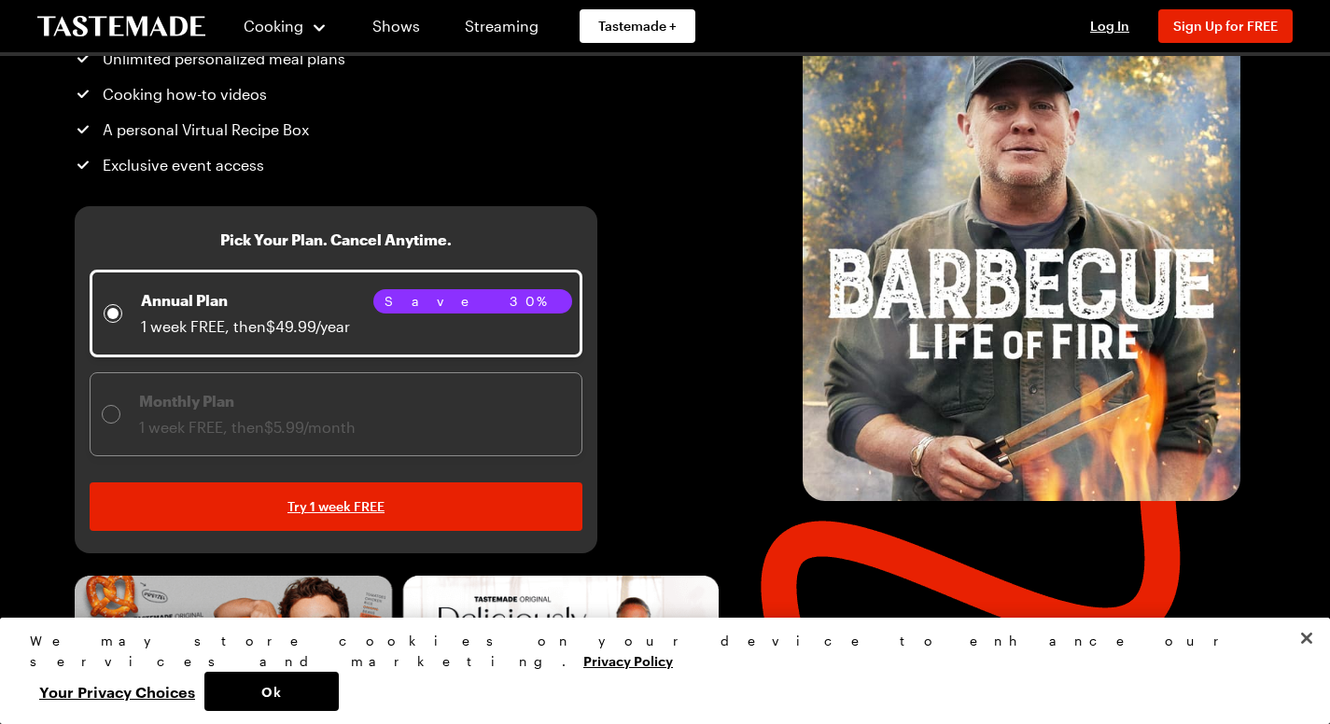
scroll to position [231, 0]
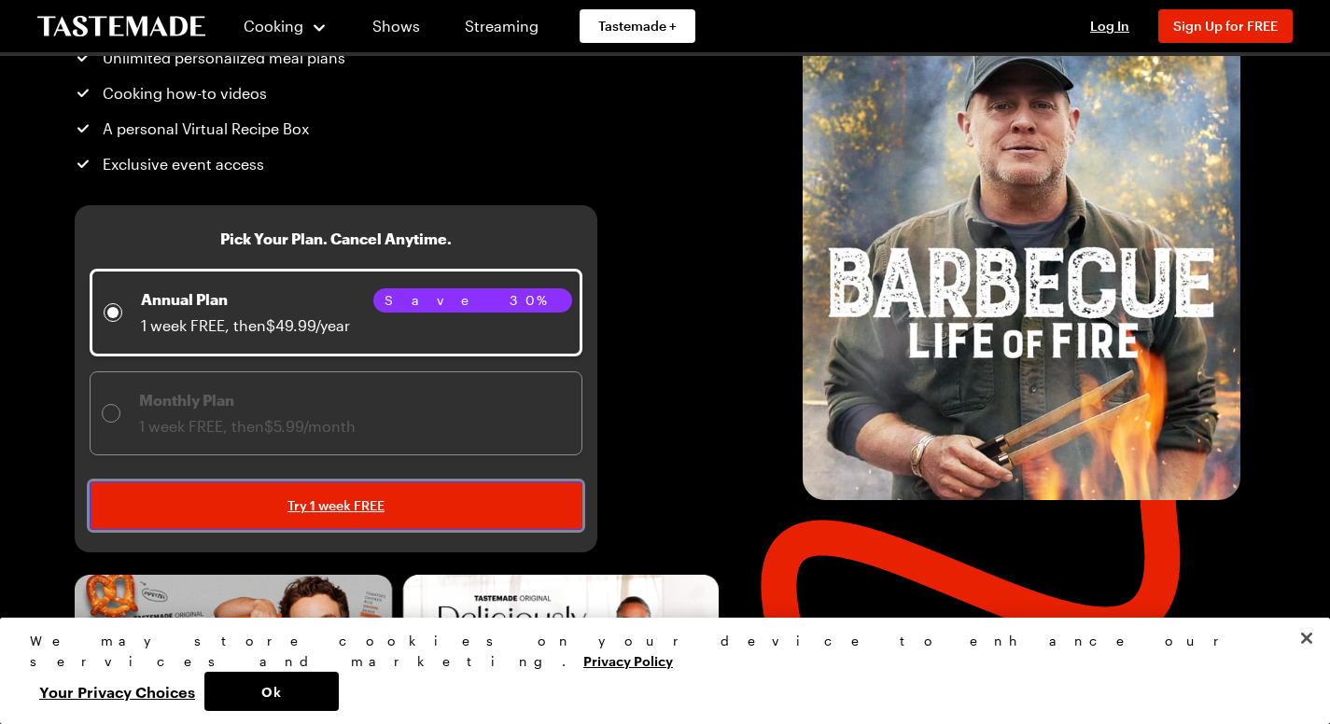
click at [355, 515] on span "Try 1 week FREE" at bounding box center [335, 506] width 97 height 19
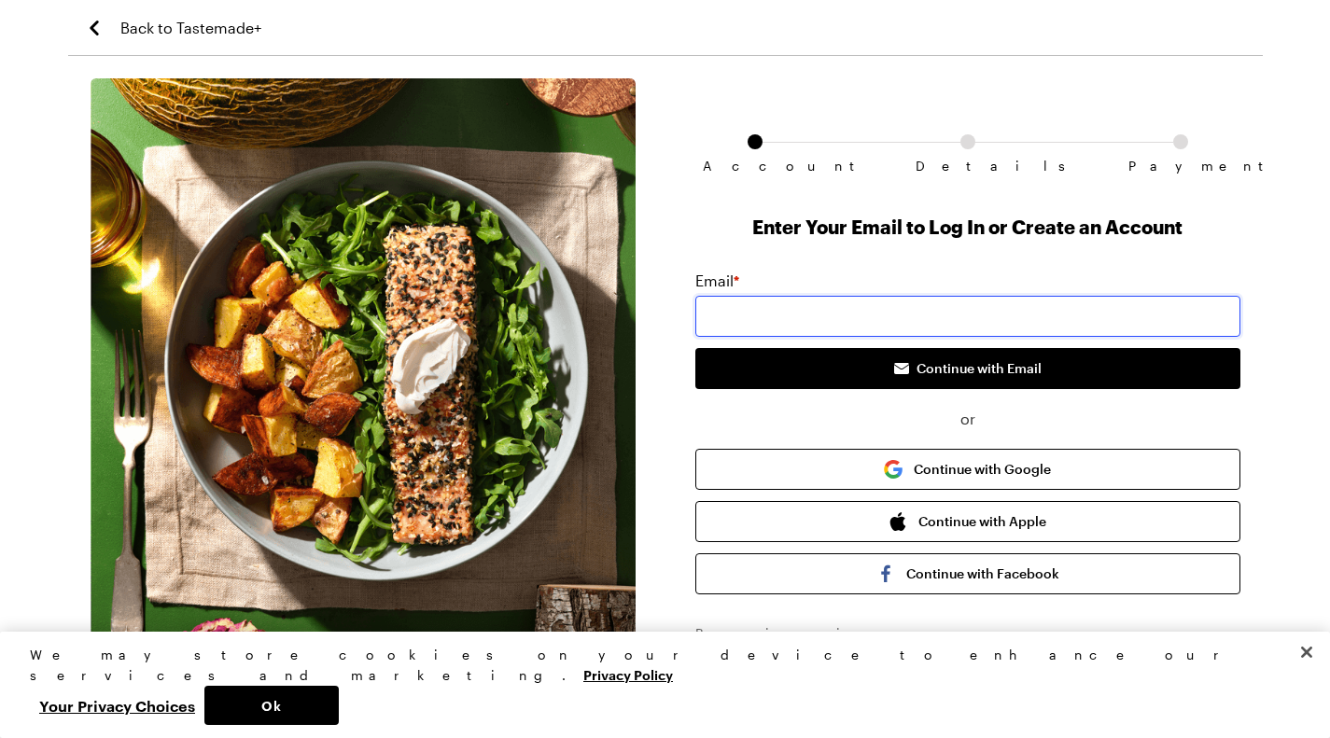
click at [945, 315] on input "email" at bounding box center [967, 316] width 545 height 41
type input "nathanpioneer1000@gmail.com"
click at [907, 473] on button "Continue with Google" at bounding box center [967, 469] width 545 height 41
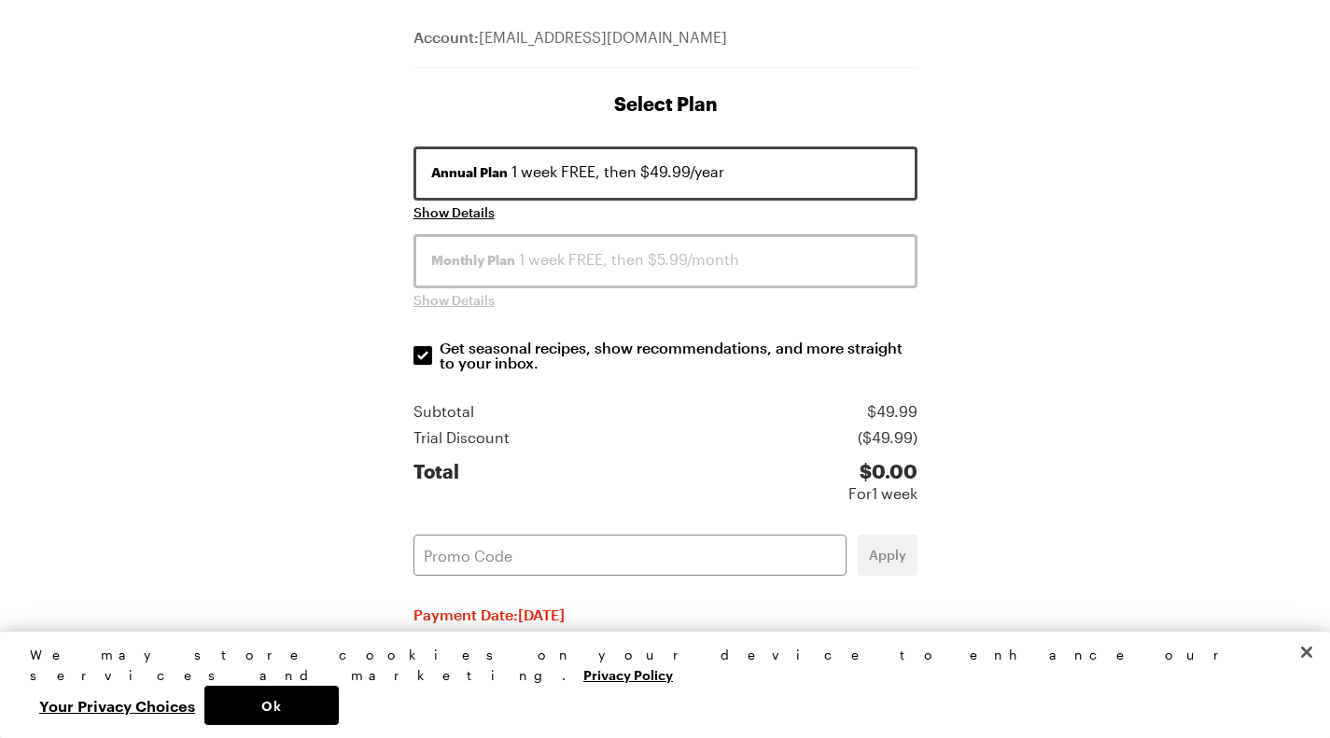
scroll to position [334, 0]
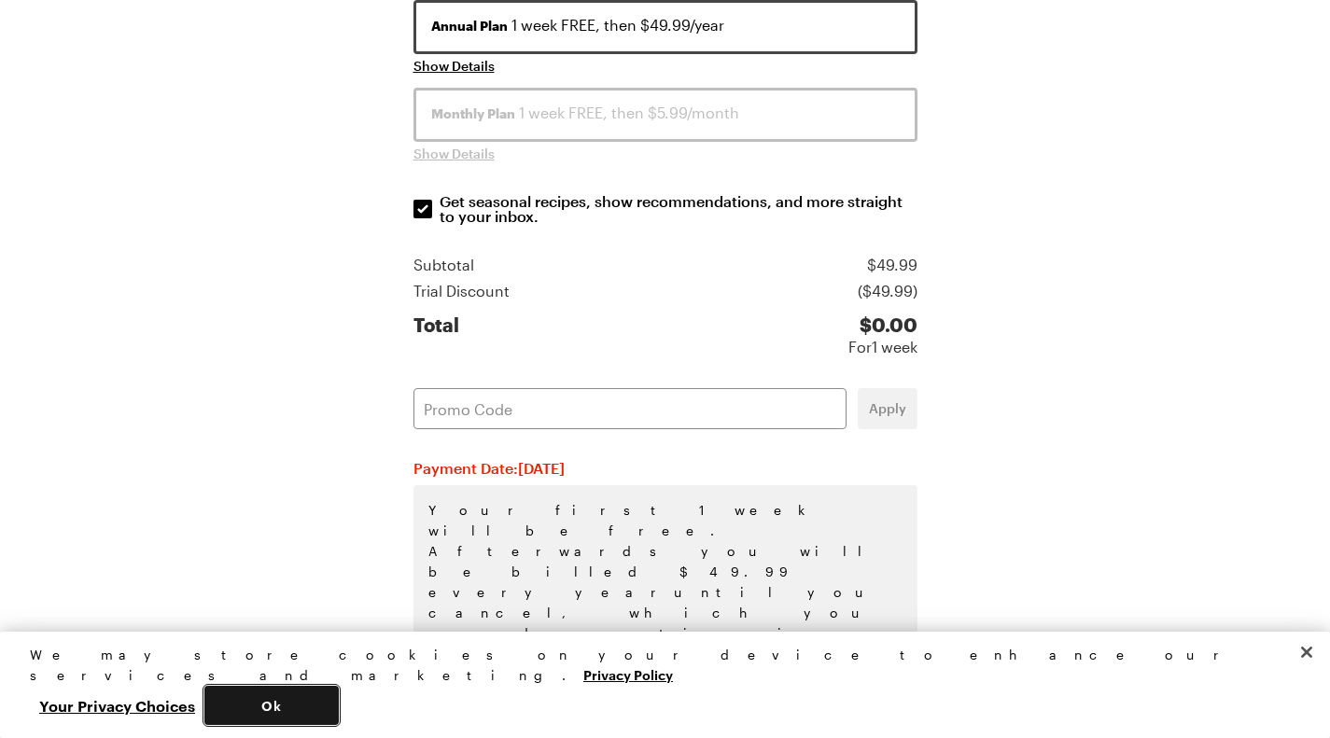
click at [339, 700] on button "Ok" at bounding box center [271, 705] width 134 height 39
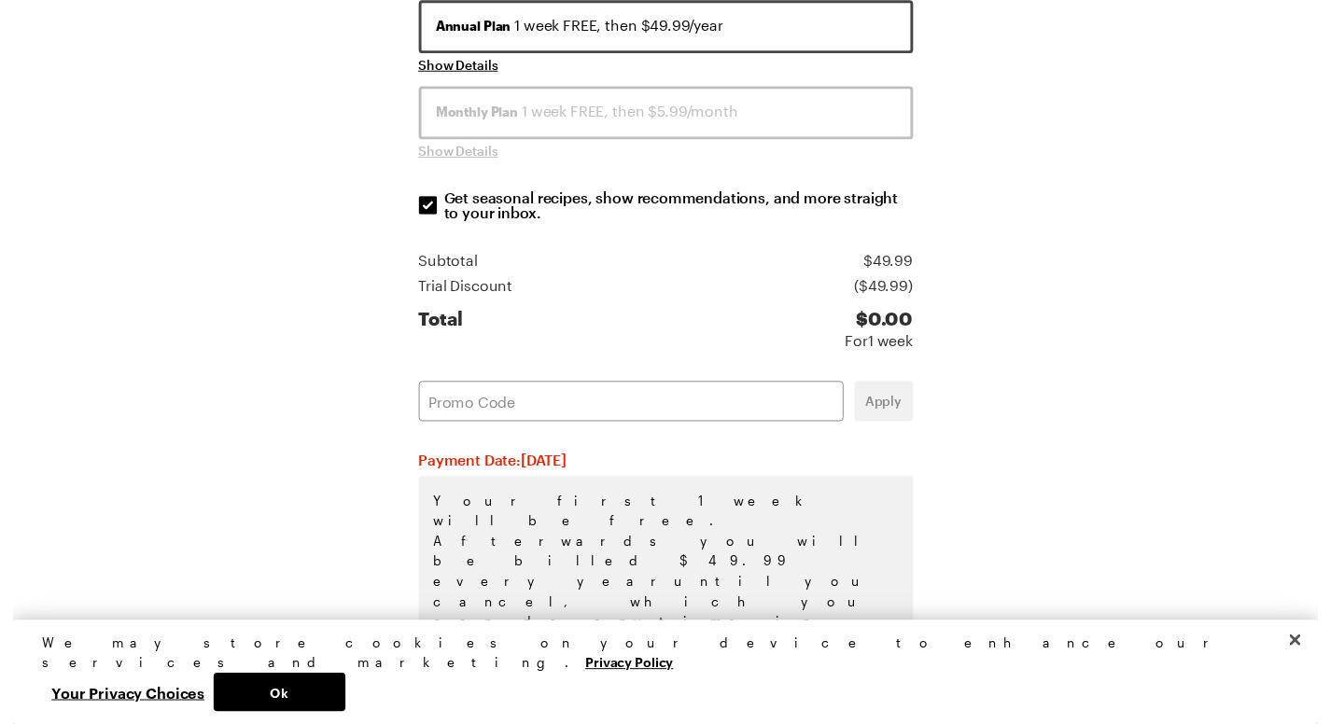
scroll to position [0, 0]
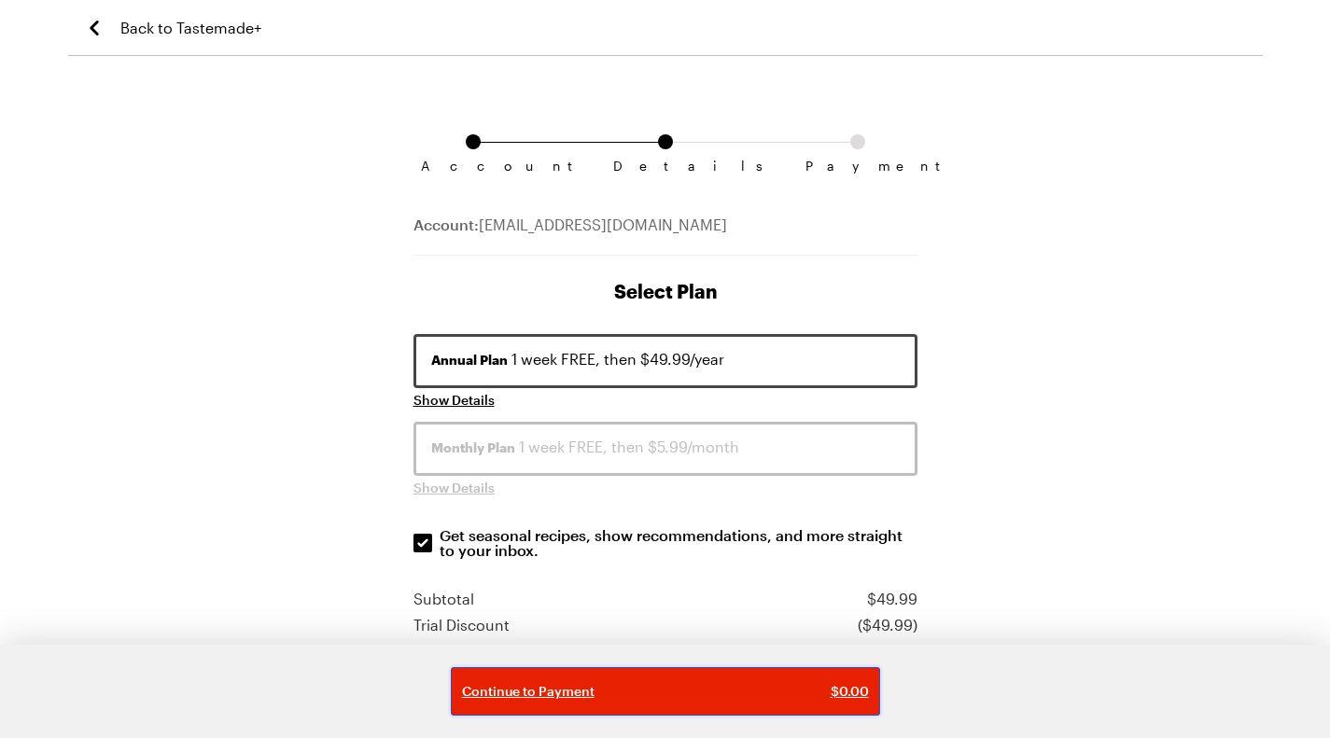
click at [709, 686] on div "Continue to Payment $ 0.00" at bounding box center [665, 691] width 407 height 19
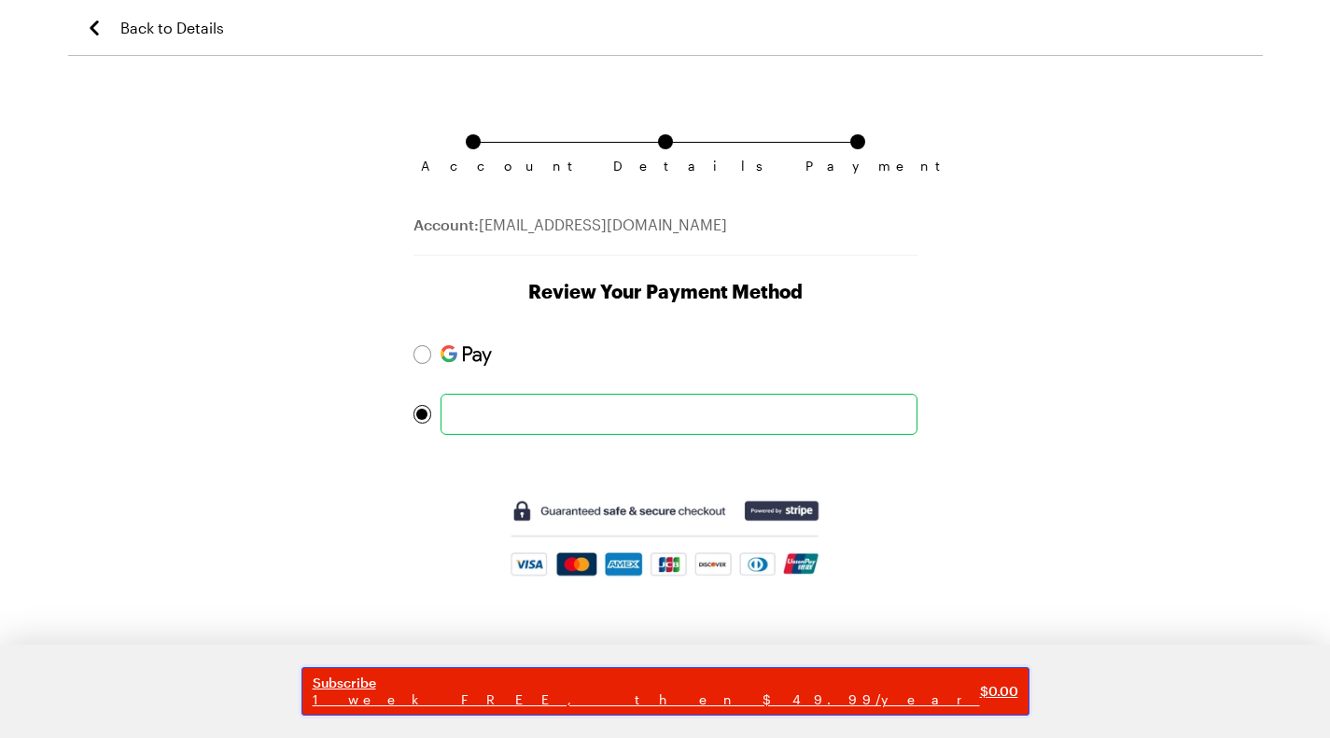
click at [674, 683] on span "Subscribe" at bounding box center [646, 683] width 667 height 17
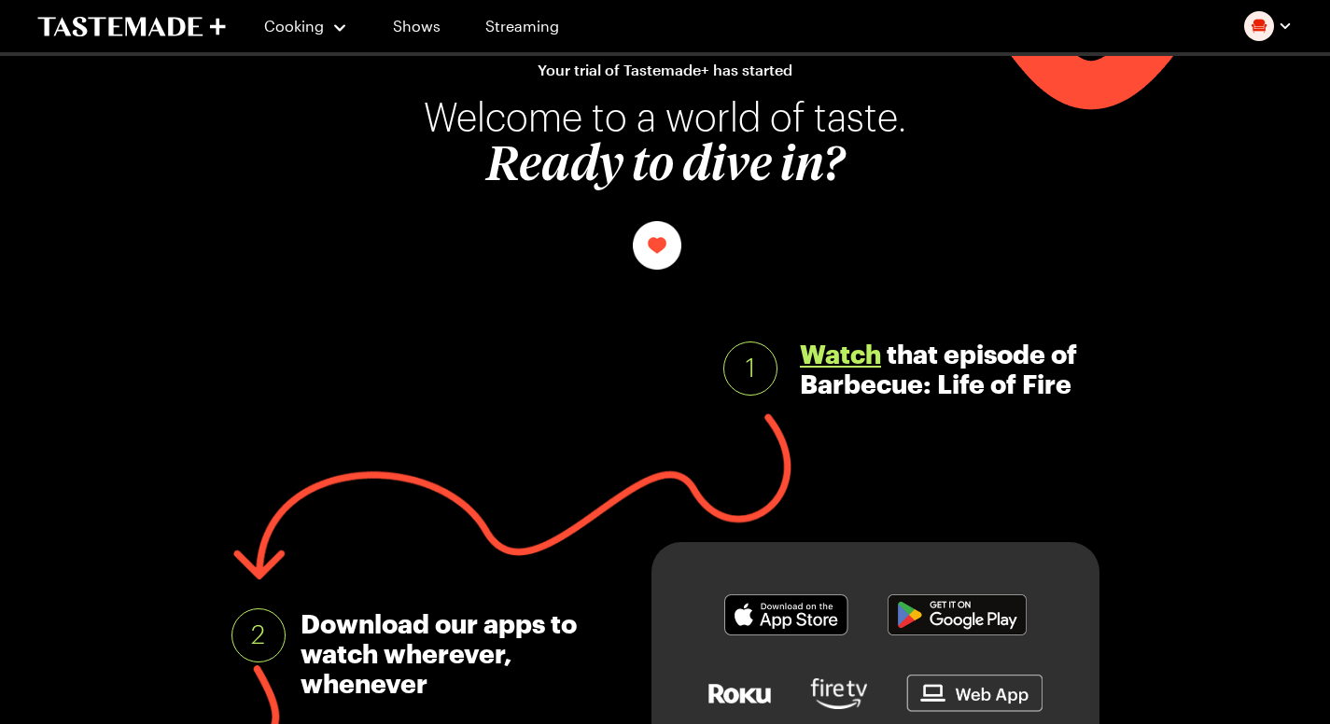
scroll to position [66, 0]
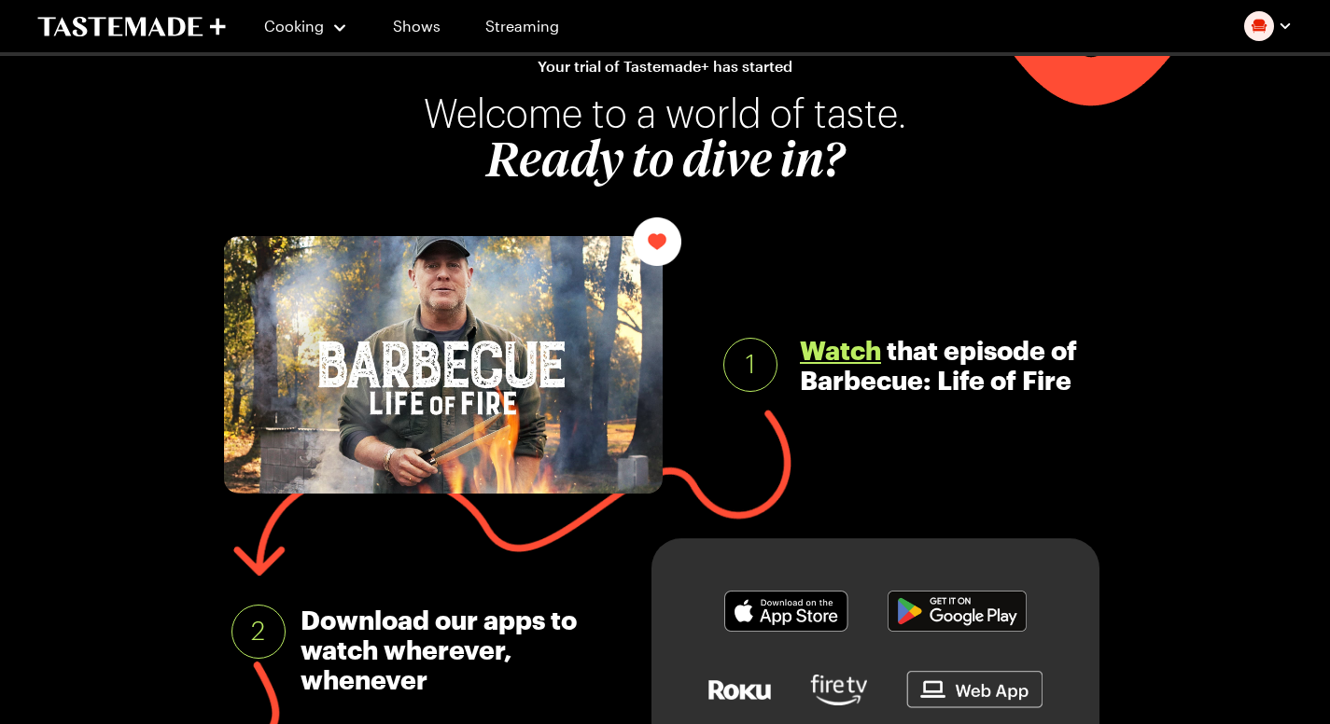
click at [830, 348] on link "Watch" at bounding box center [840, 350] width 81 height 30
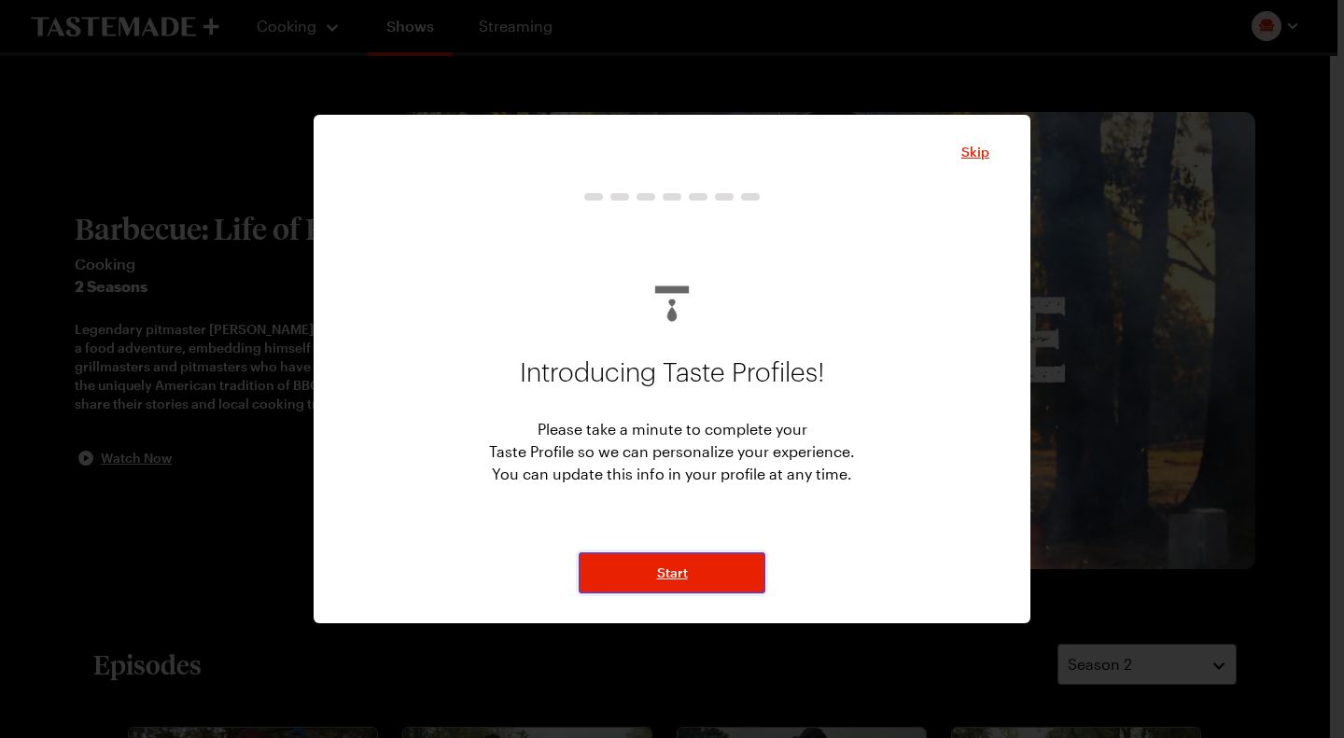
click at [675, 579] on span "Start" at bounding box center [672, 573] width 31 height 19
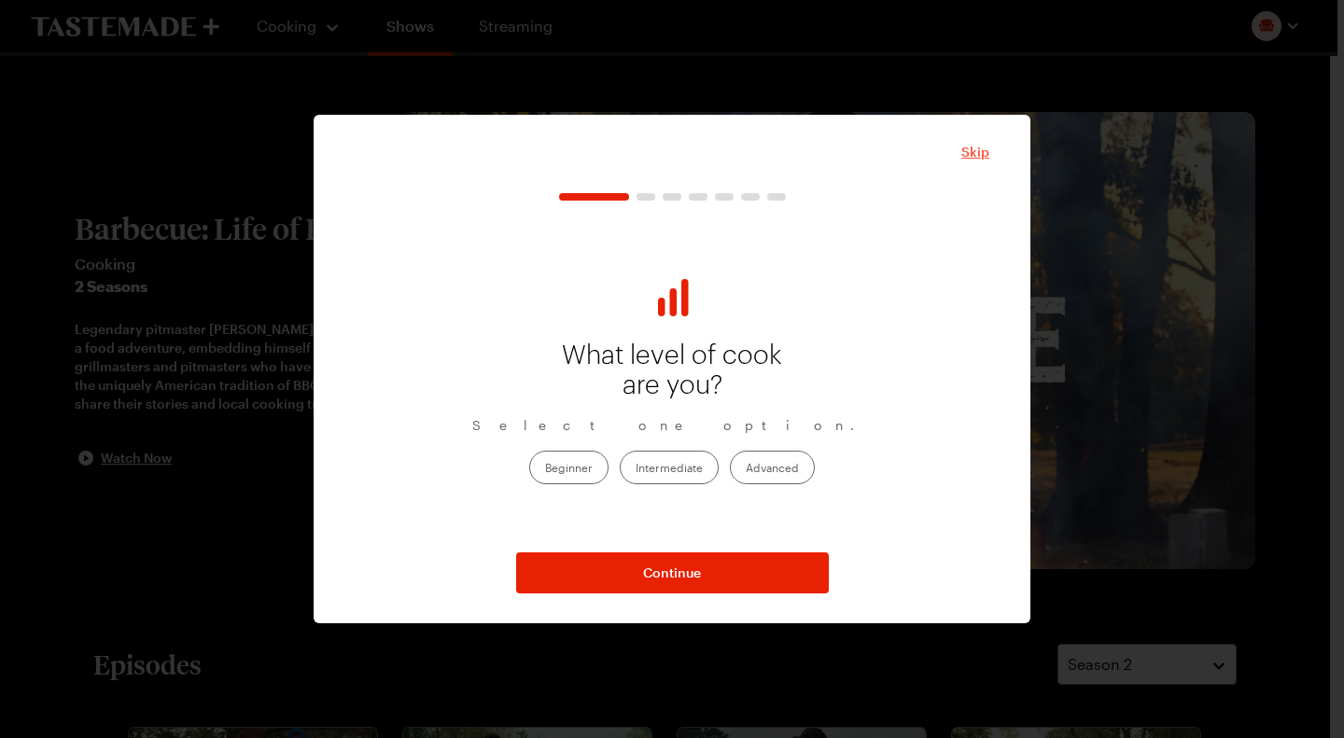
click at [963, 154] on span "Skip" at bounding box center [975, 152] width 28 height 19
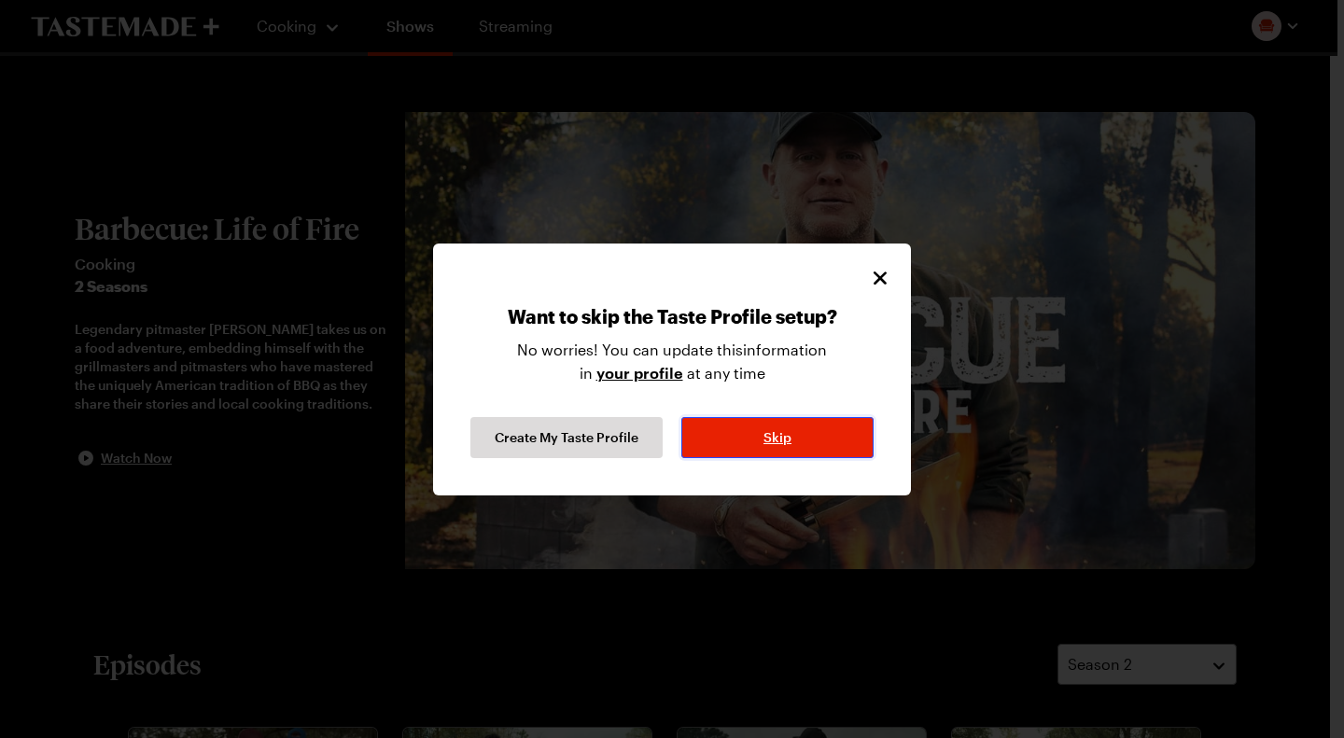
click at [749, 445] on button "Skip" at bounding box center [777, 437] width 192 height 41
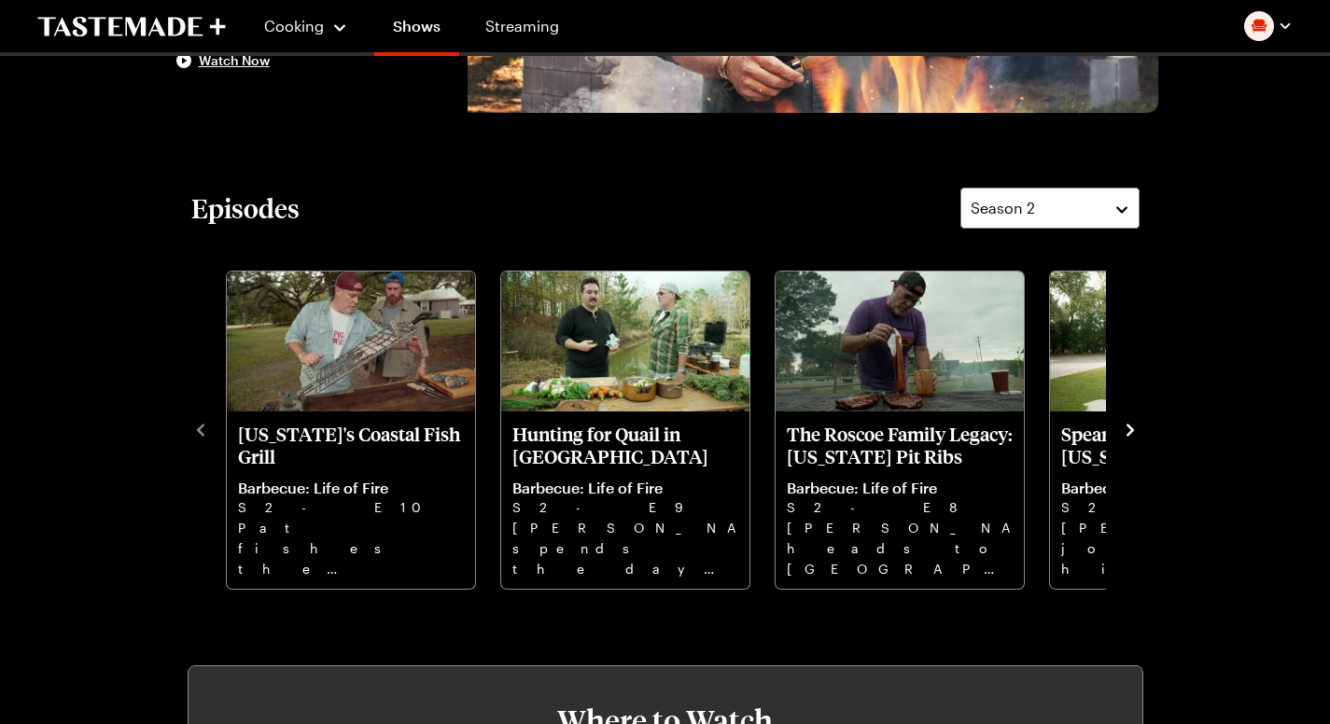
scroll to position [267, 7]
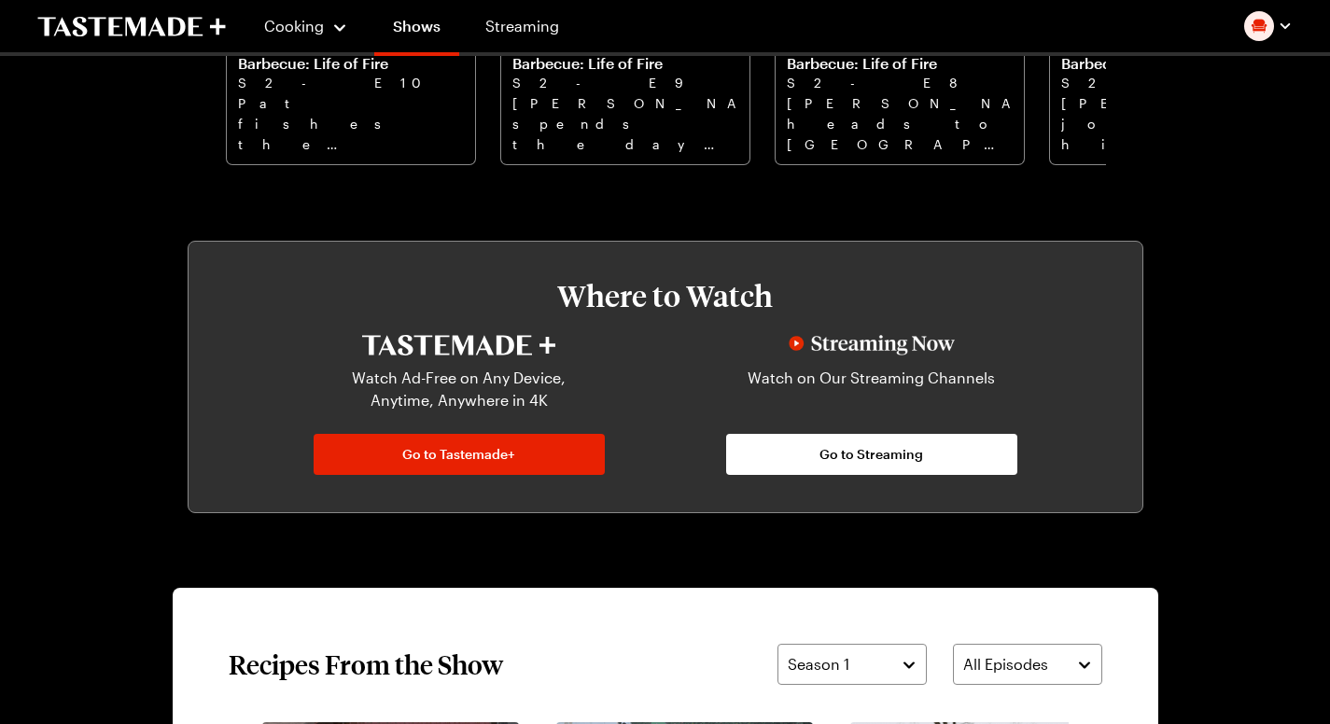
scroll to position [901, 7]
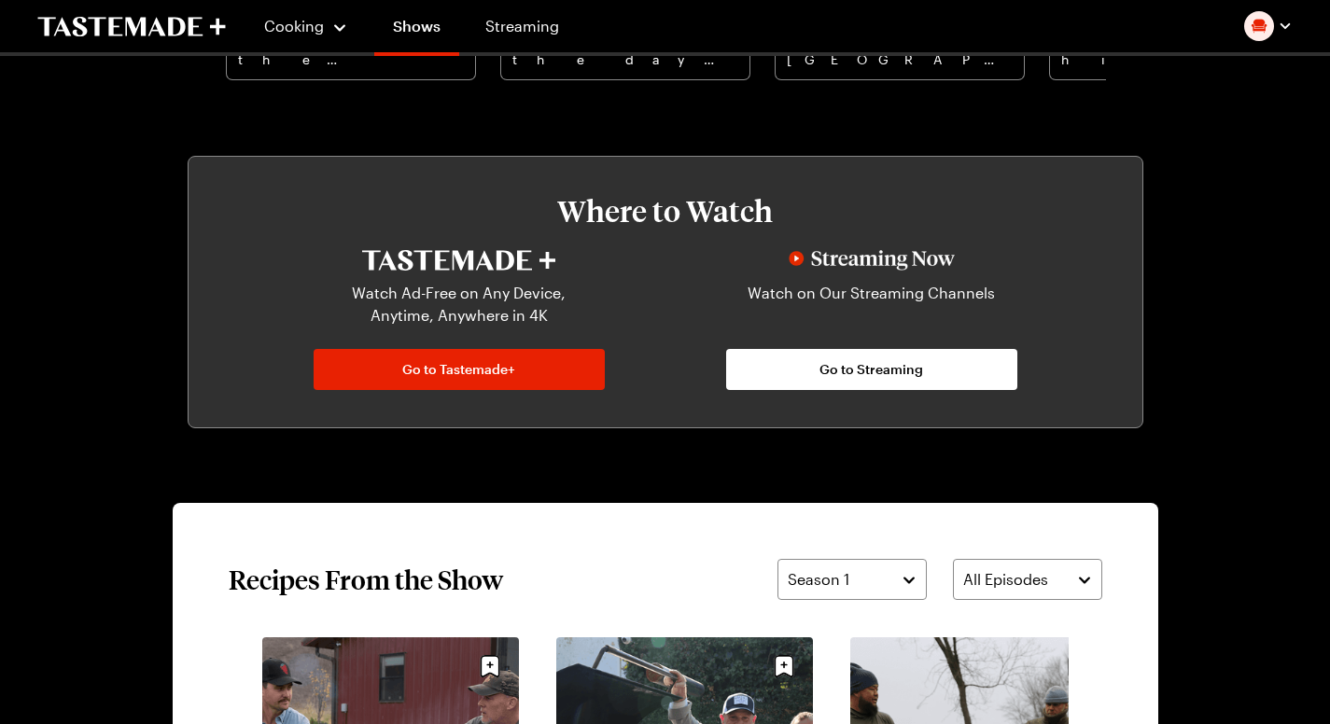
click at [98, 144] on div "Barbecue: Life of Fire Cooking 2 Seasons Legendary pitmaster [PERSON_NAME] take…" at bounding box center [665, 410] width 1135 height 2510
